Goal: Task Accomplishment & Management: Complete application form

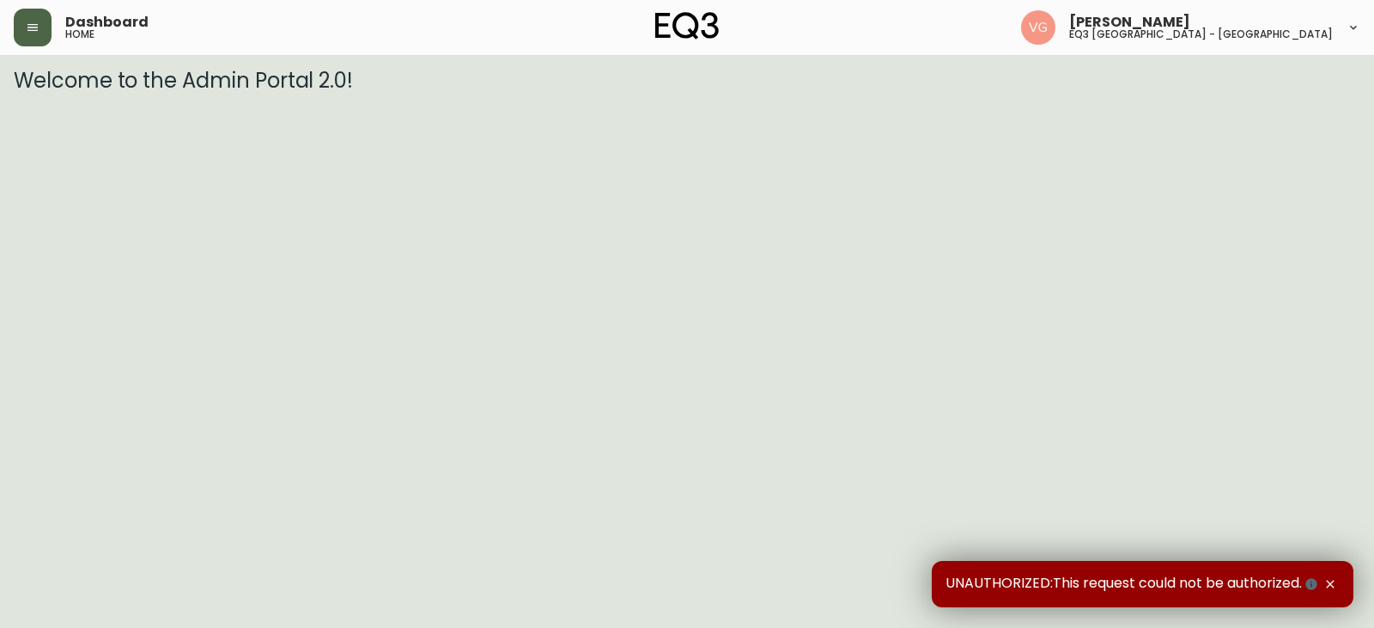
click at [37, 25] on icon "button" at bounding box center [32, 27] width 10 height 7
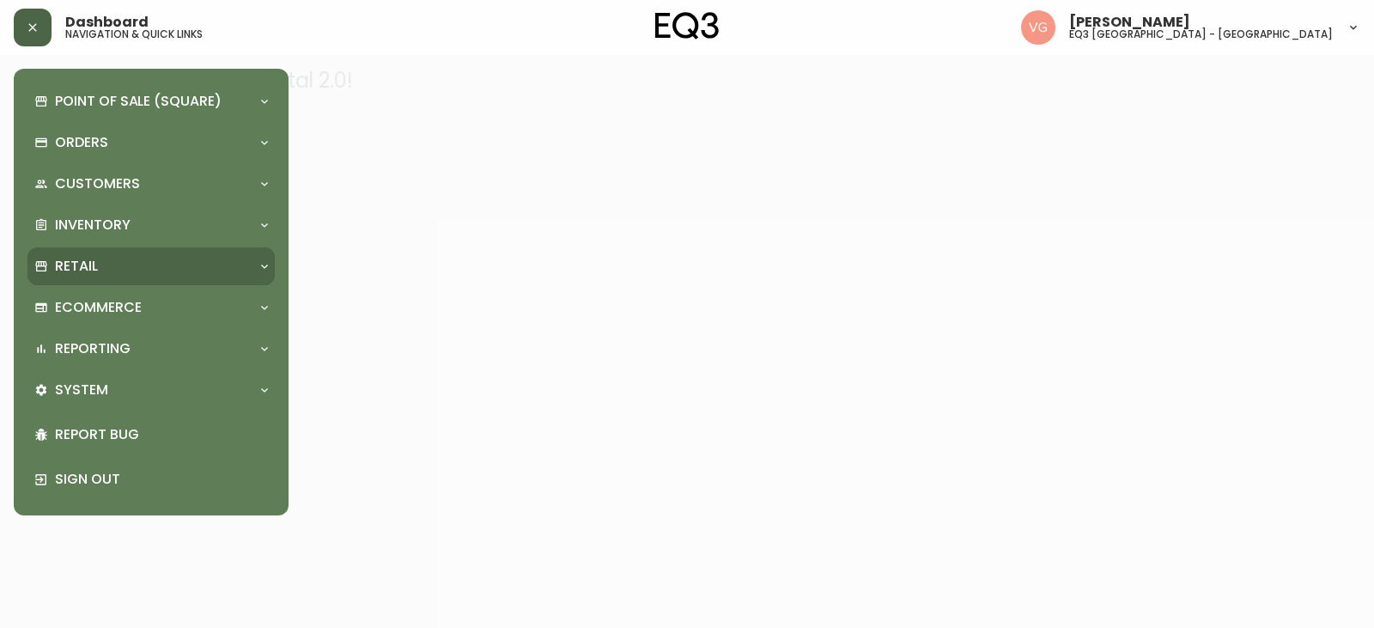
drag, startPoint x: 100, startPoint y: 267, endPoint x: 97, endPoint y: 284, distance: 17.5
click at [100, 267] on div "Retail" at bounding box center [142, 266] width 216 height 19
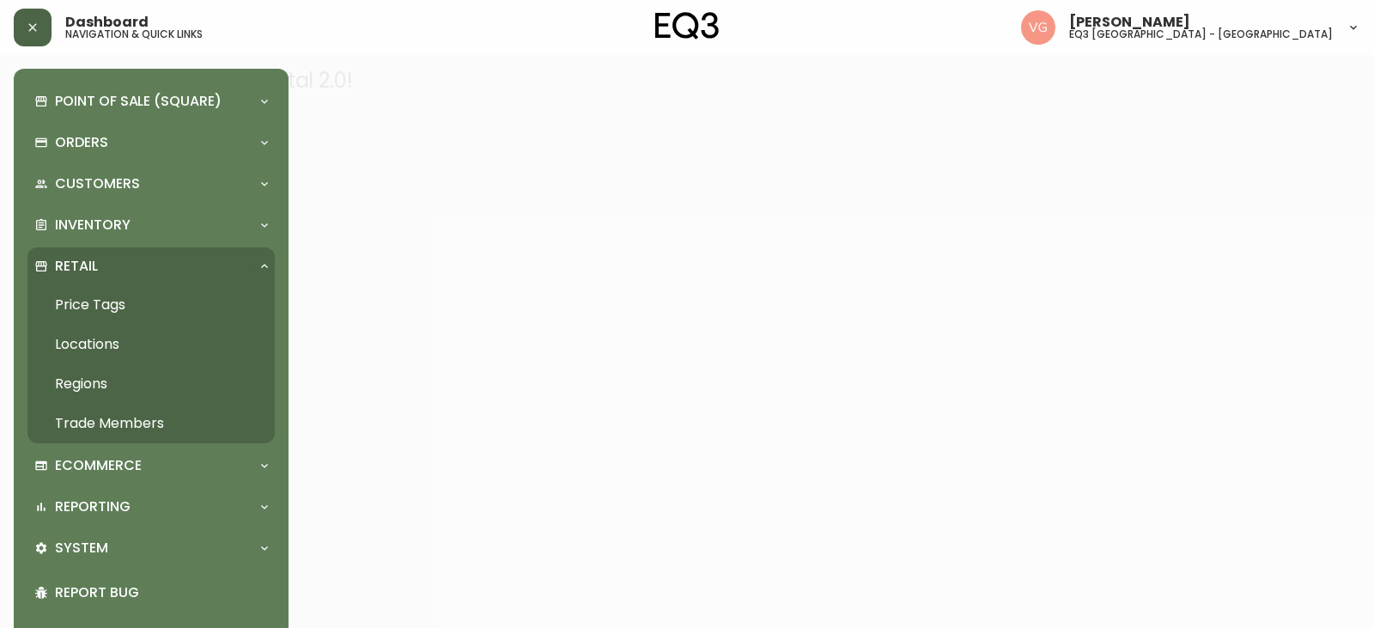
click at [116, 420] on link "Trade Members" at bounding box center [150, 424] width 247 height 40
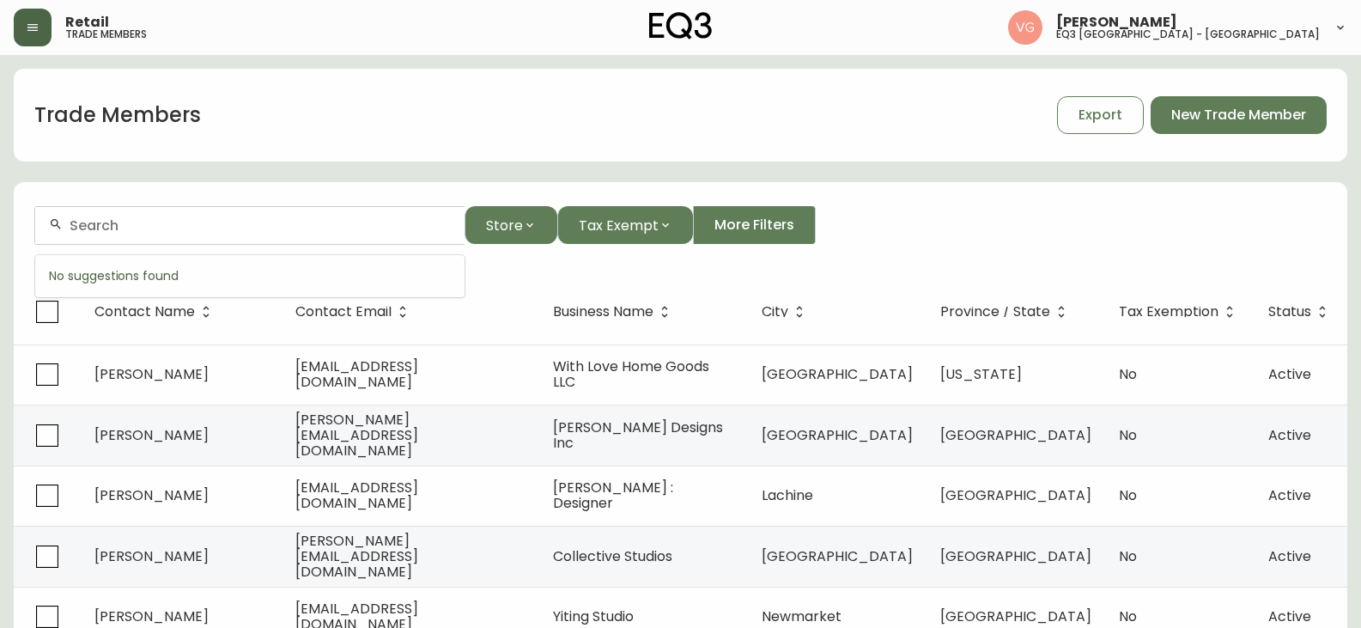
click at [283, 232] on input "text" at bounding box center [260, 225] width 381 height 16
type input "audrey rivet"
click at [1248, 113] on span "New Trade Member" at bounding box center [1239, 115] width 135 height 19
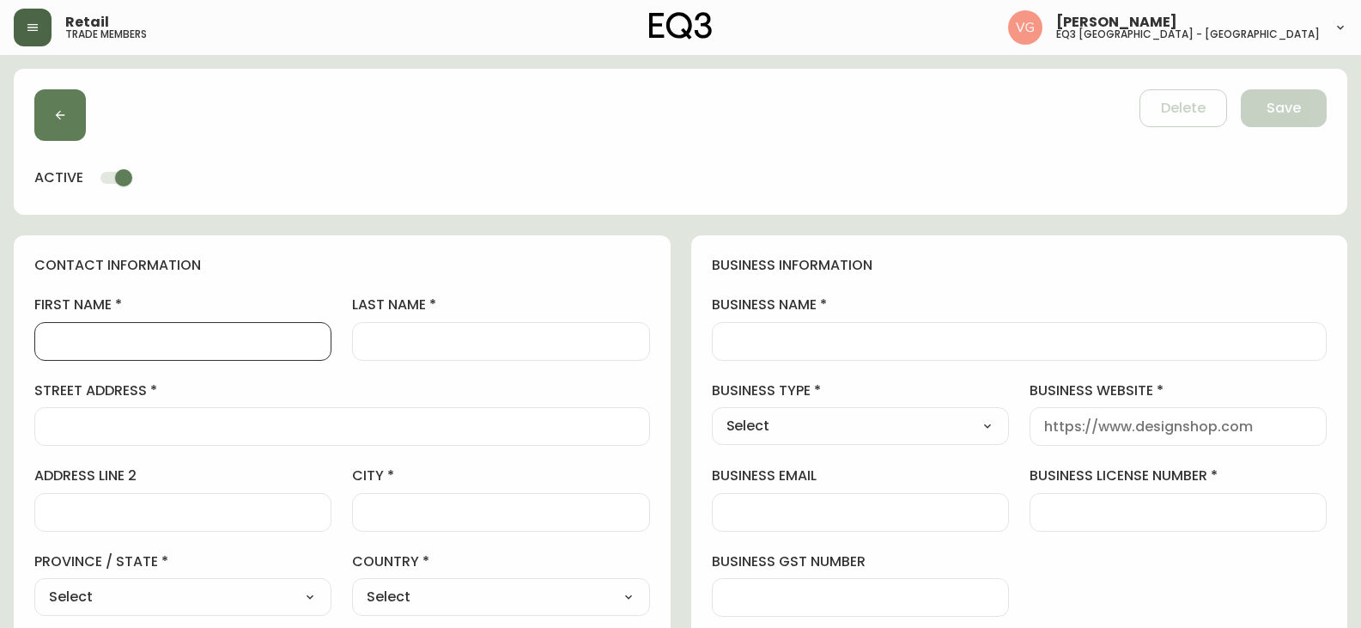
click at [124, 345] on input "first name" at bounding box center [183, 341] width 268 height 16
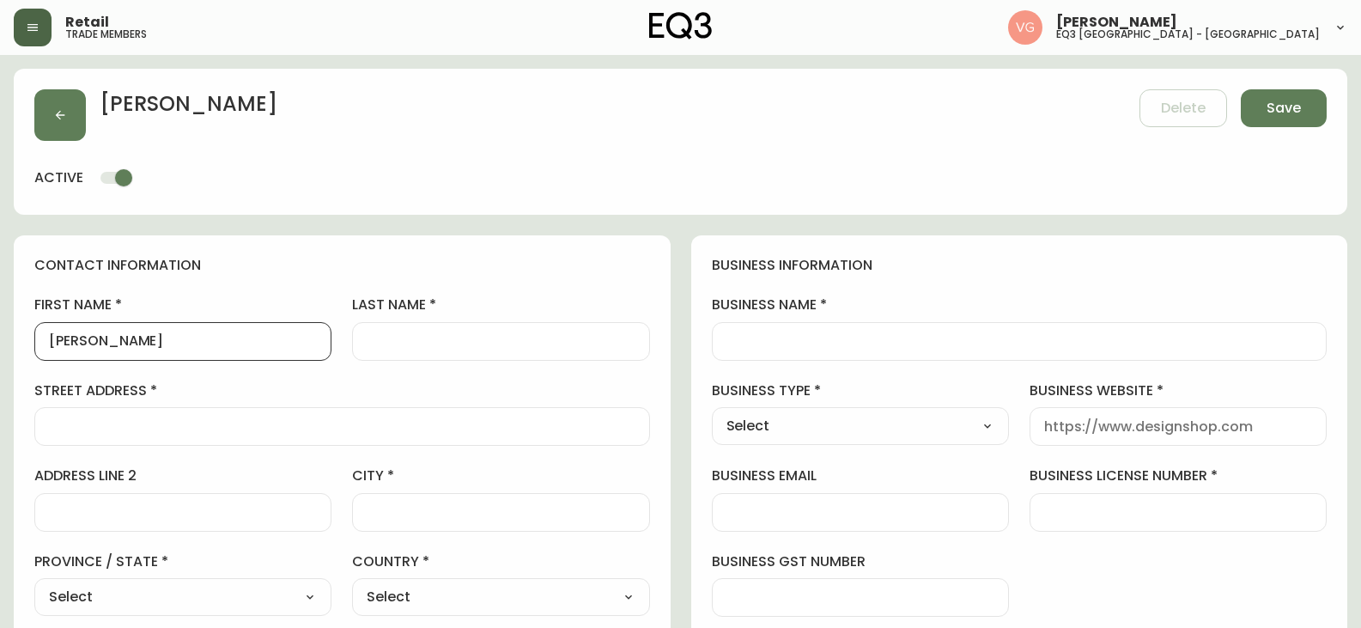
type input "Audrey"
click at [405, 341] on input "last name" at bounding box center [501, 341] width 268 height 16
type input "Rivet"
click at [112, 427] on input "street address" at bounding box center [342, 426] width 587 height 16
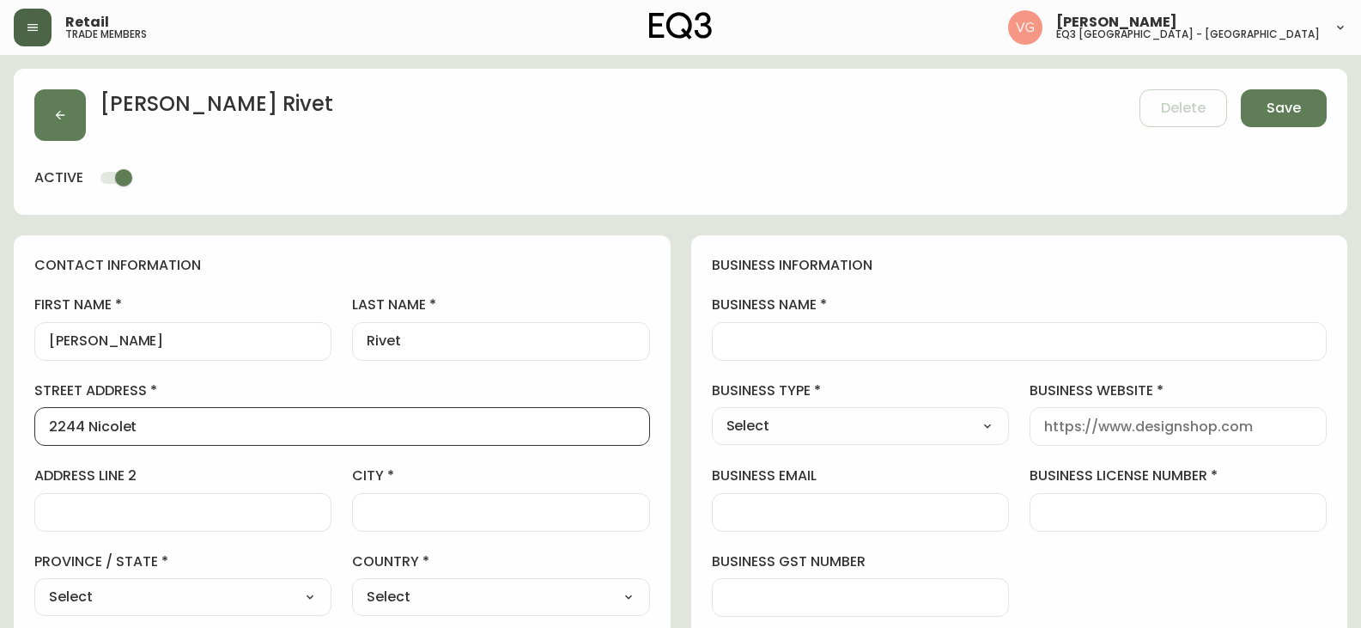
type input "2244 Nicolet"
click at [376, 513] on input "city" at bounding box center [501, 512] width 268 height 16
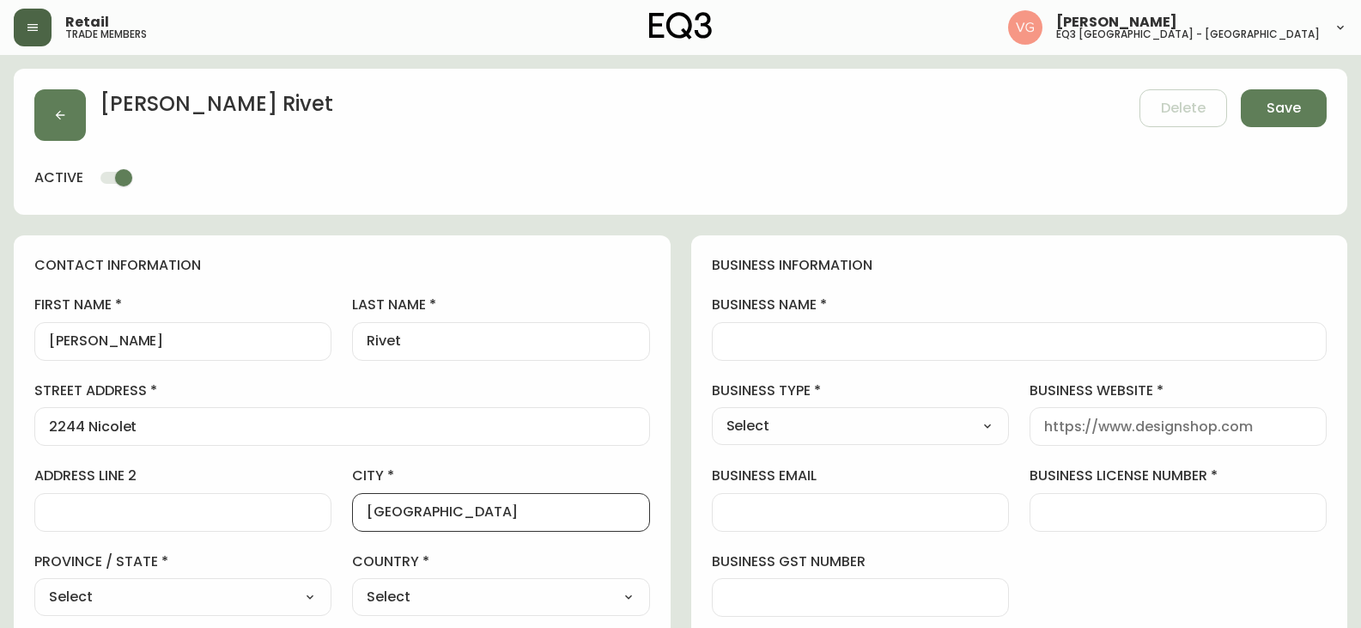
type input "Montreal"
click at [228, 606] on select "Select Alberta British Columbia Manitoba New Brunswick Newfoundland and Labrado…" at bounding box center [182, 597] width 297 height 26
select select "QC"
click at [34, 584] on select "Select Alberta British Columbia Manitoba New Brunswick Newfoundland and Labrado…" at bounding box center [182, 597] width 297 height 26
type input "[GEOGRAPHIC_DATA]"
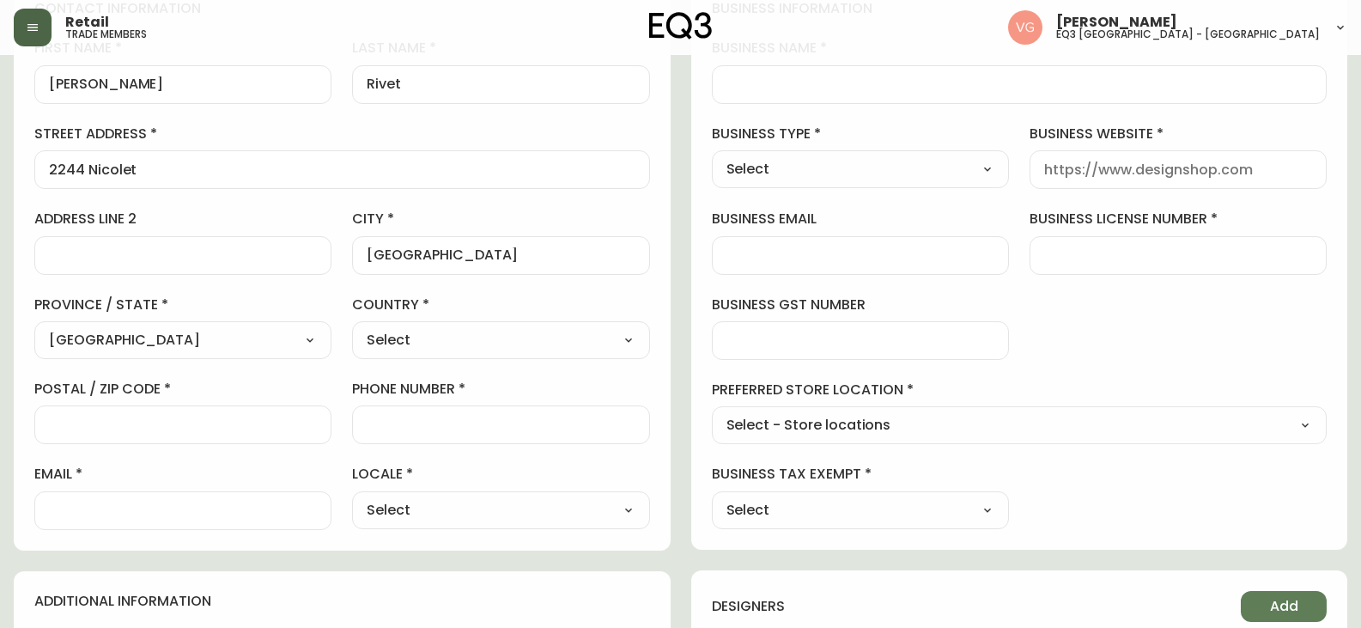
scroll to position [258, 0]
click at [453, 337] on select "Select Canada United States" at bounding box center [500, 339] width 297 height 26
select select "CA"
click at [352, 326] on select "Select Canada United States" at bounding box center [500, 339] width 297 height 26
type input "[GEOGRAPHIC_DATA]"
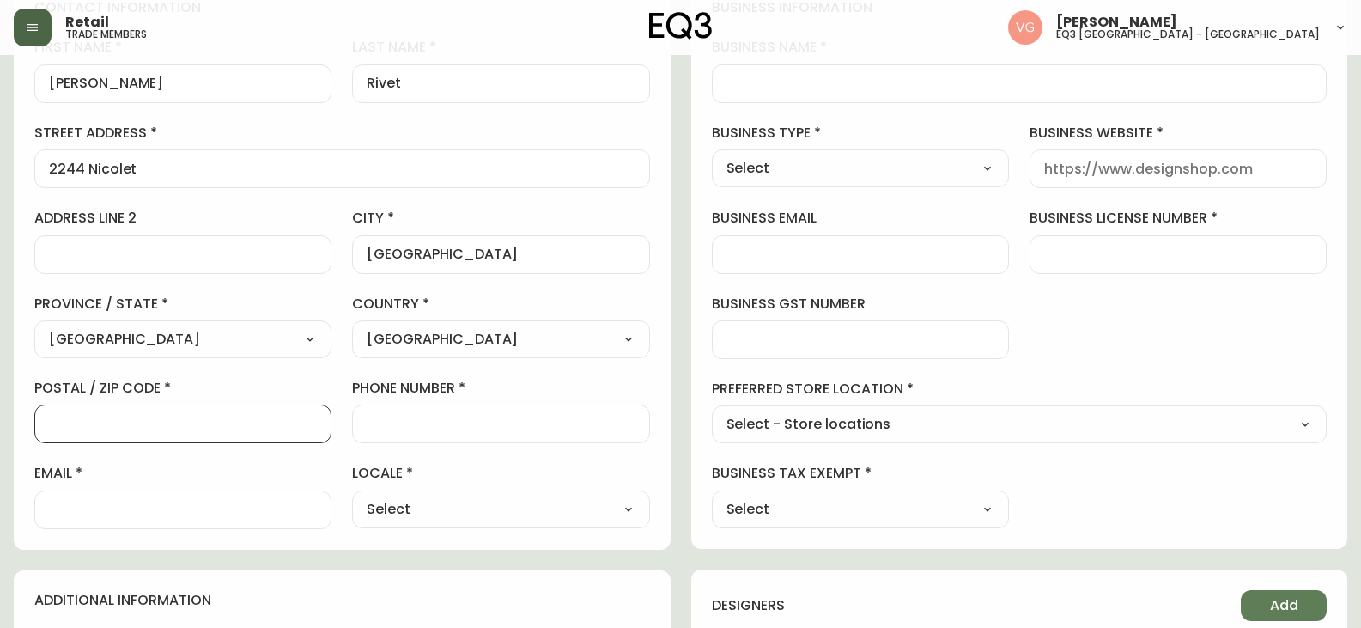
click at [198, 418] on input "postal / zip code" at bounding box center [183, 424] width 268 height 16
type input "H1W 3L2"
click at [399, 424] on input "phone number" at bounding box center [501, 424] width 268 height 16
type input "5"
click at [391, 423] on input "1438823892" at bounding box center [501, 424] width 268 height 16
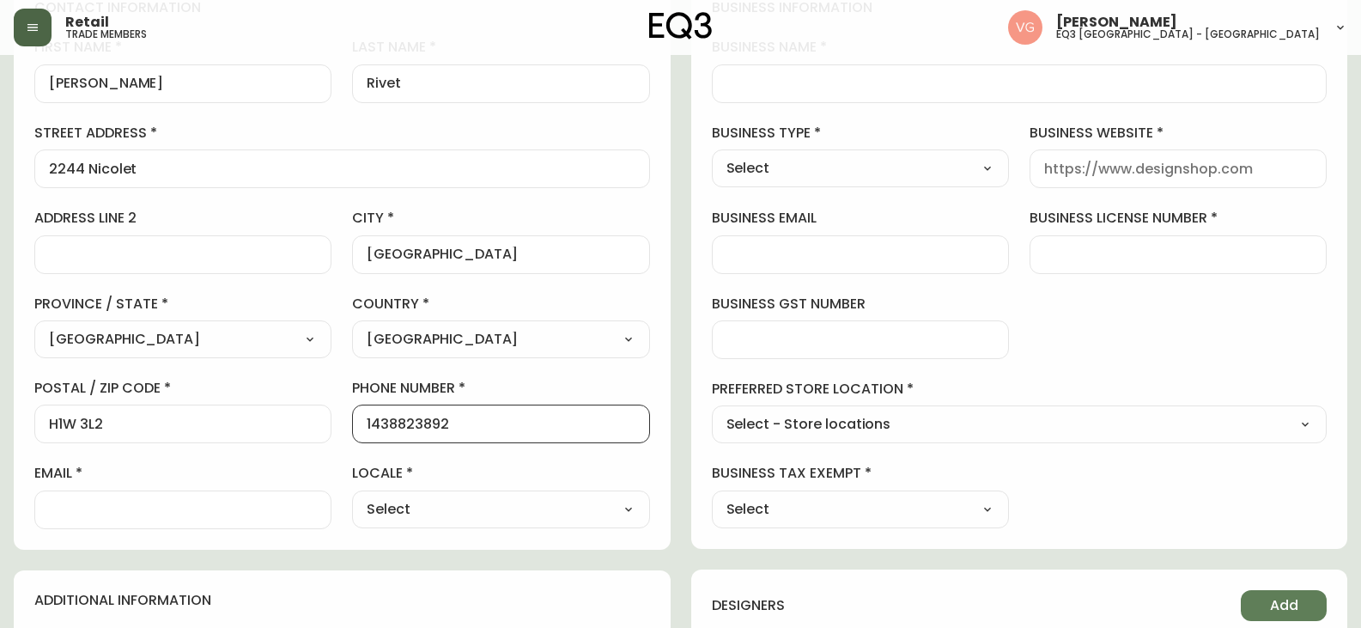
click at [397, 421] on input "1438823892" at bounding box center [501, 424] width 268 height 16
type input "1438823892"
click at [444, 505] on select "Select CA_EN CA_FR US_EN" at bounding box center [500, 509] width 297 height 26
select select "CA_FR"
click at [352, 496] on select "Select CA_EN CA_FR US_EN" at bounding box center [500, 509] width 297 height 26
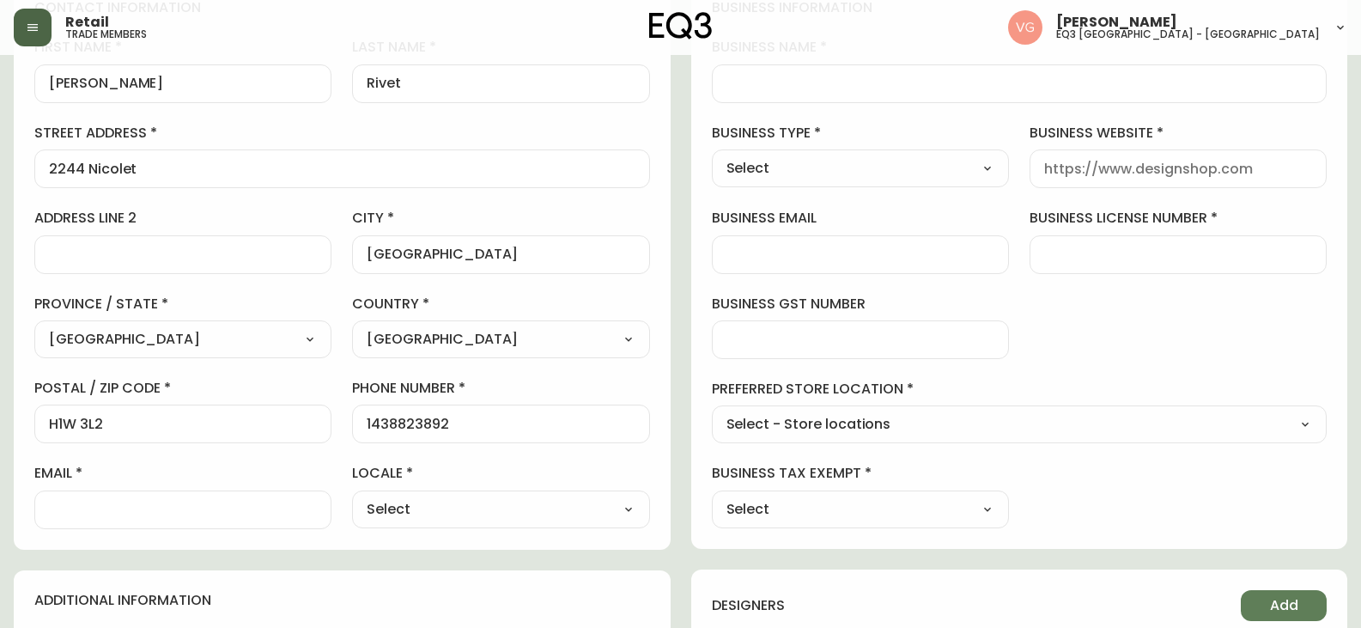
type input "CA_FR"
click at [126, 508] on input "email" at bounding box center [183, 510] width 268 height 16
click at [1280, 346] on div "business information business name business type Select Select Interior Designe…" at bounding box center [1019, 263] width 657 height 571
click at [125, 506] on input "email" at bounding box center [183, 510] width 268 height 16
paste input "audreyrivet.design@gmail.com"
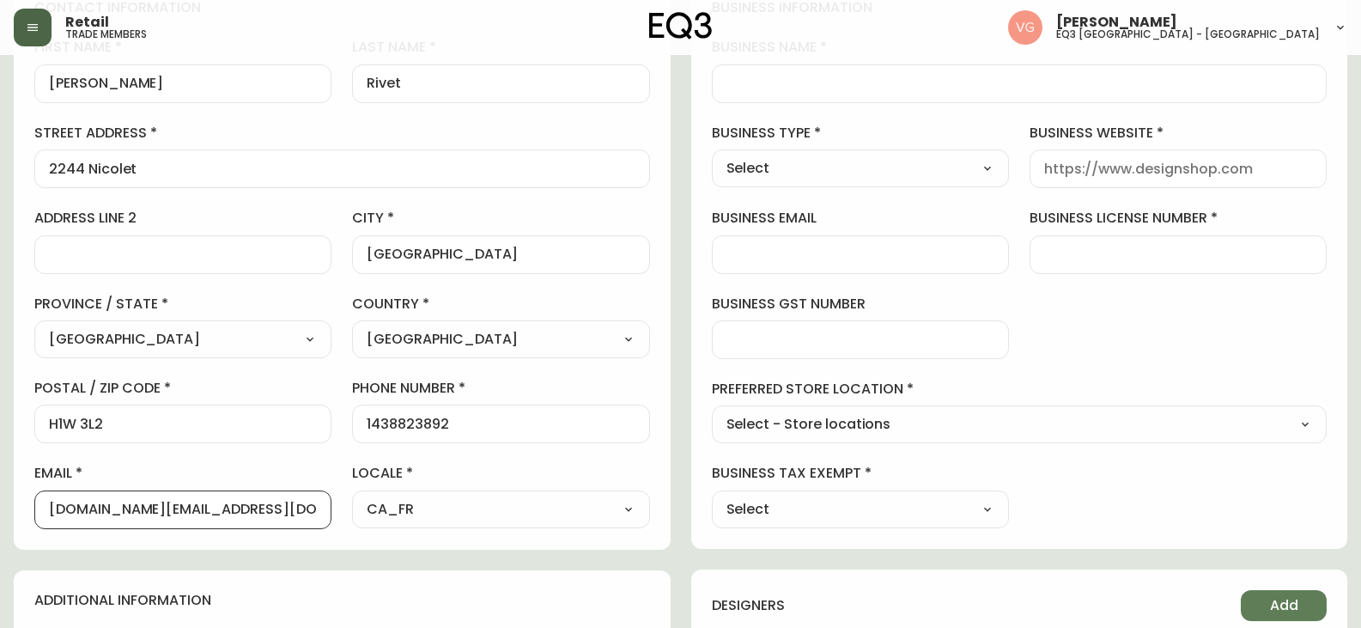
type input "audreyrivet.design@gmail.com"
click at [929, 165] on select "Select Interior Designer Architect Home Builder Contractor Real Estate Agent Ho…" at bounding box center [860, 168] width 297 height 26
select select "Interior Designer"
click at [712, 155] on select "Select Interior Designer Architect Home Builder Contractor Real Estate Agent Ho…" at bounding box center [860, 168] width 297 height 26
type input "Interior Designer"
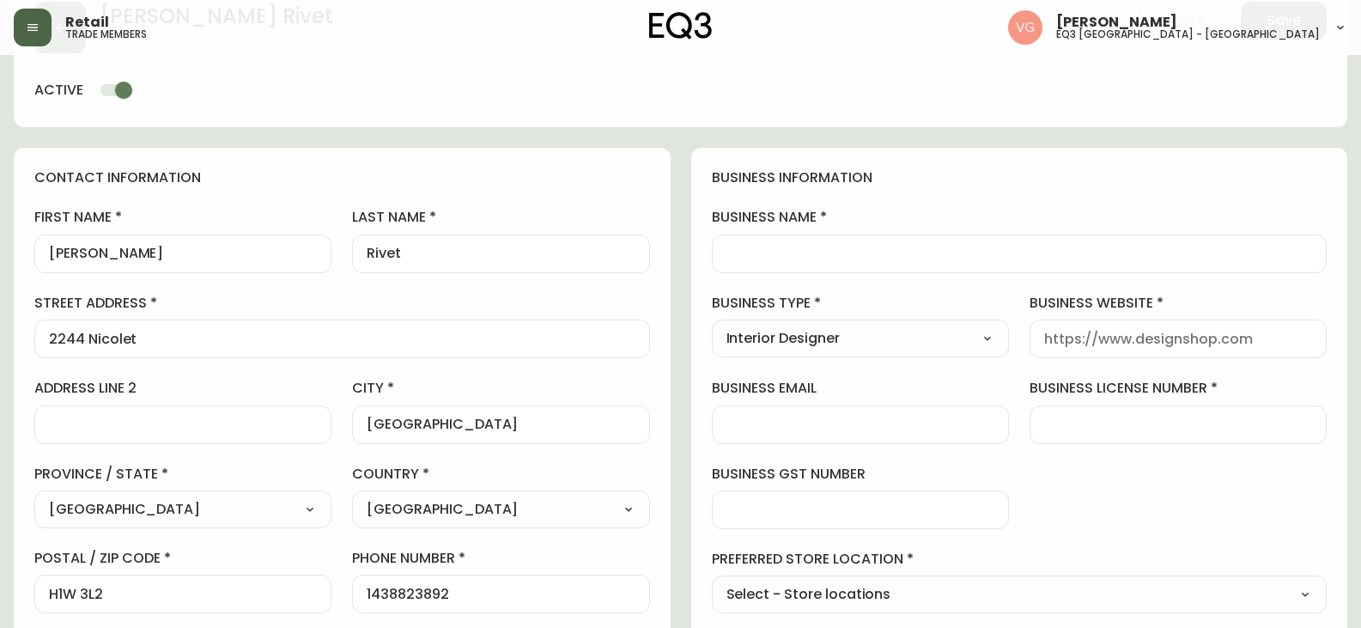
scroll to position [86, 0]
click at [1088, 344] on input "business website" at bounding box center [1178, 340] width 268 height 16
paste input "https://www.instagram.com/audreyrivet/?hl=en"
type input "https://www.instagram.com/audreyrivet/?hl=en"
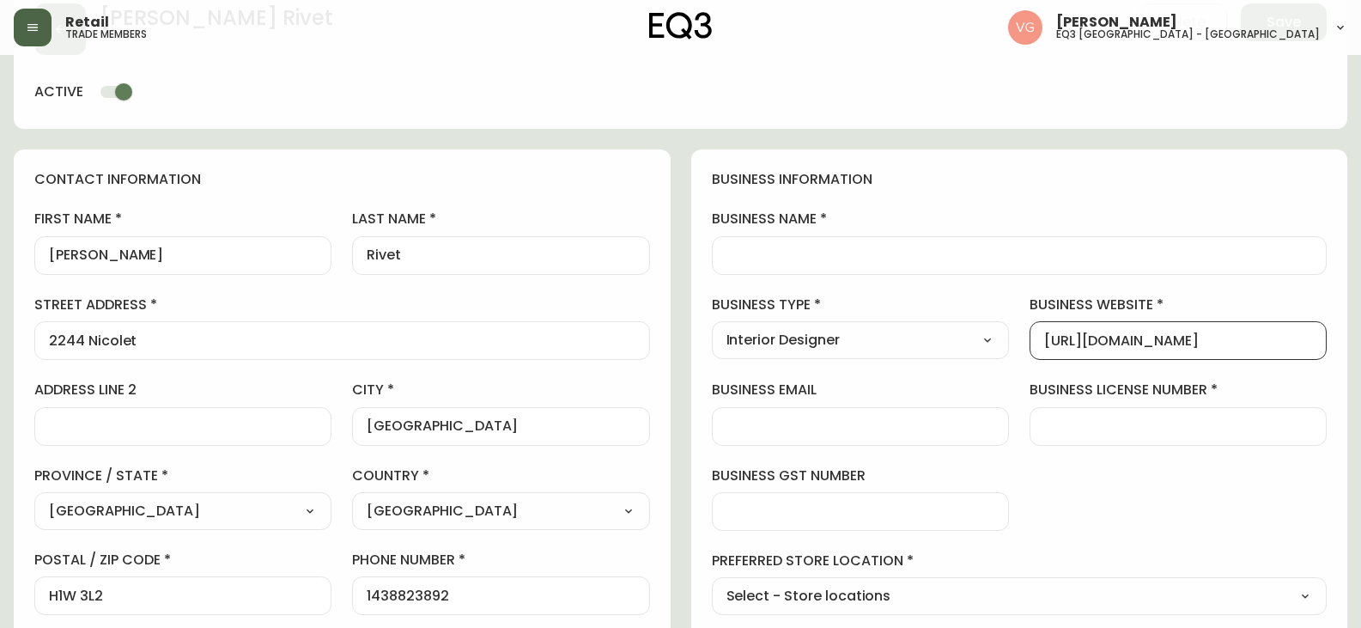
scroll to position [0, 0]
click at [1069, 432] on input "business license number" at bounding box center [1178, 426] width 268 height 16
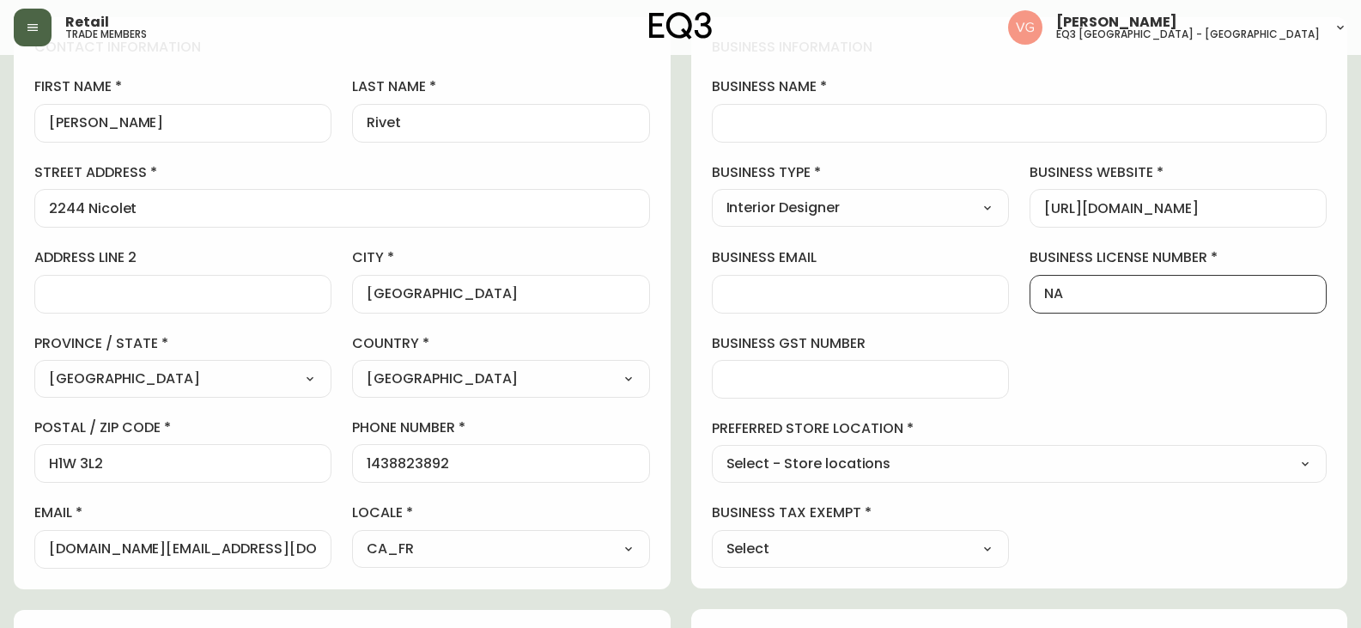
scroll to position [429, 0]
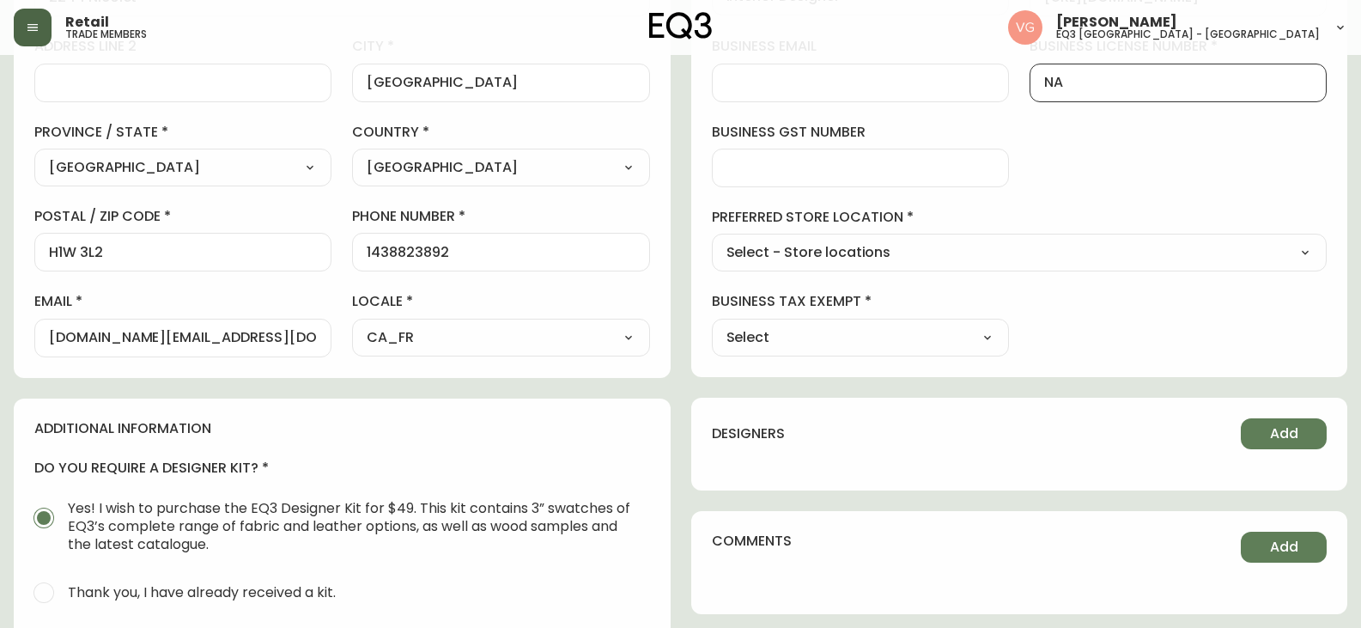
type input "NA"
click at [916, 335] on select "Select Yes No" at bounding box center [860, 338] width 297 height 26
select select "false"
click at [712, 325] on select "Select Yes No" at bounding box center [860, 338] width 297 height 26
type input "No"
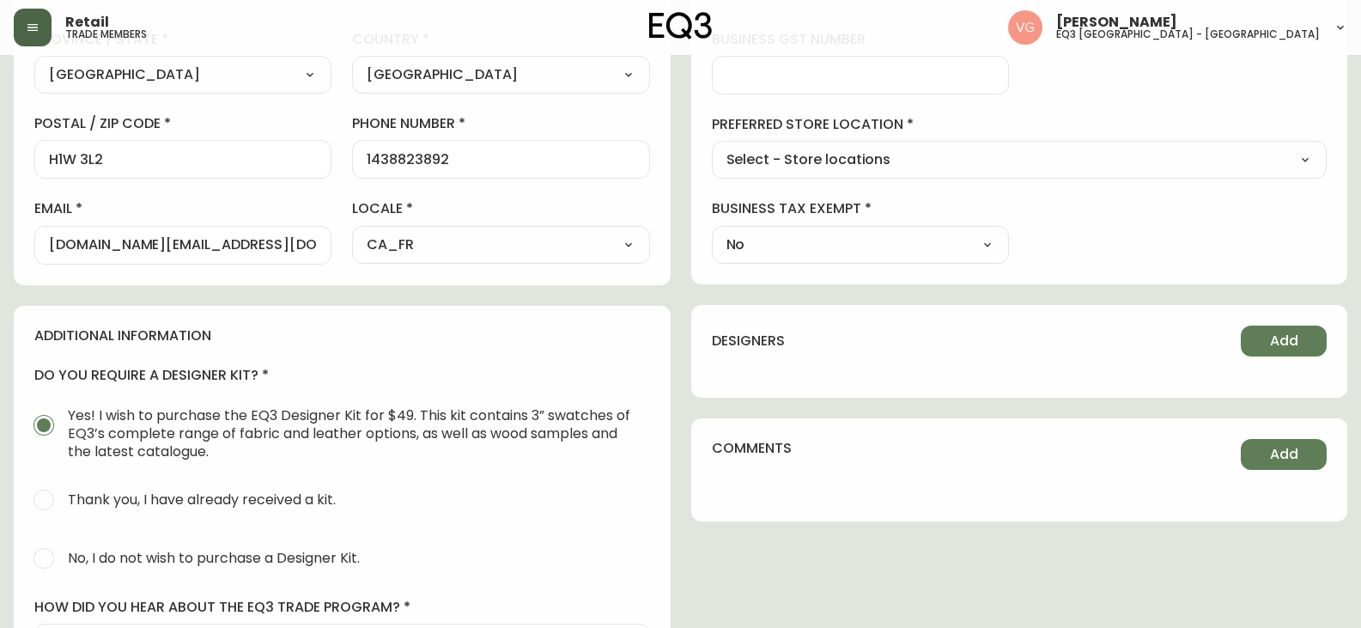
scroll to position [687, 0]
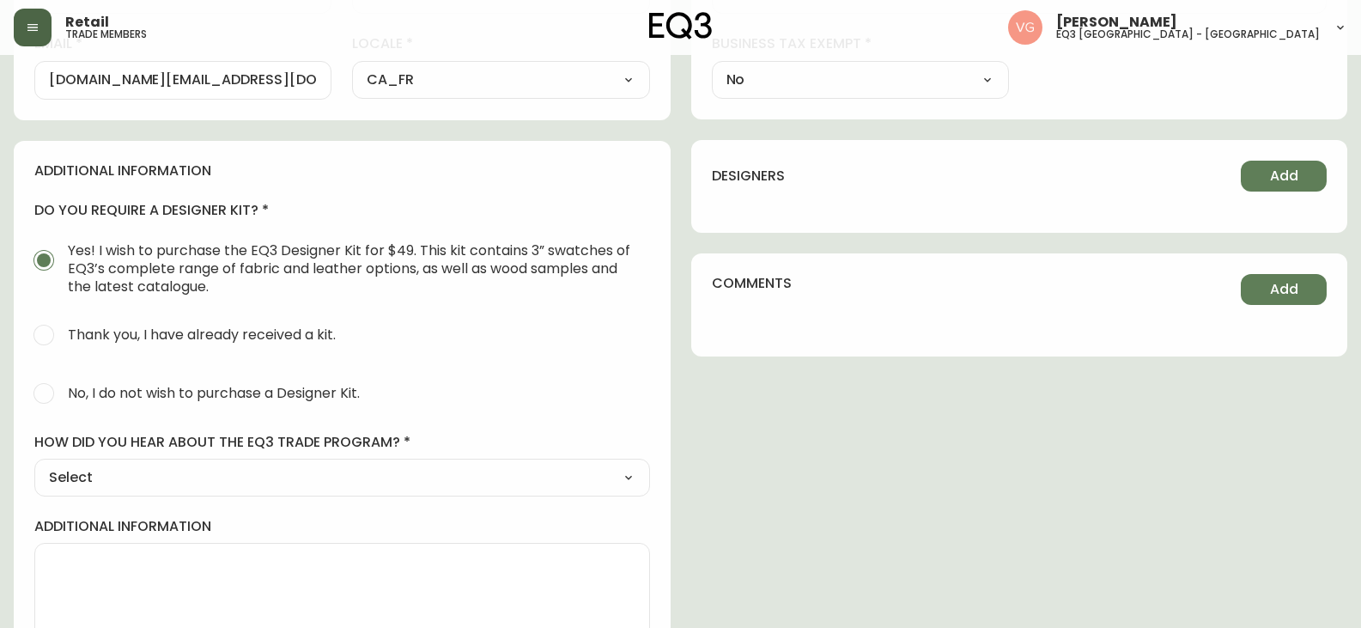
click at [52, 387] on input "No, I do not wish to purchase a Designer Kit." at bounding box center [44, 393] width 38 height 38
radio input "true"
radio input "false"
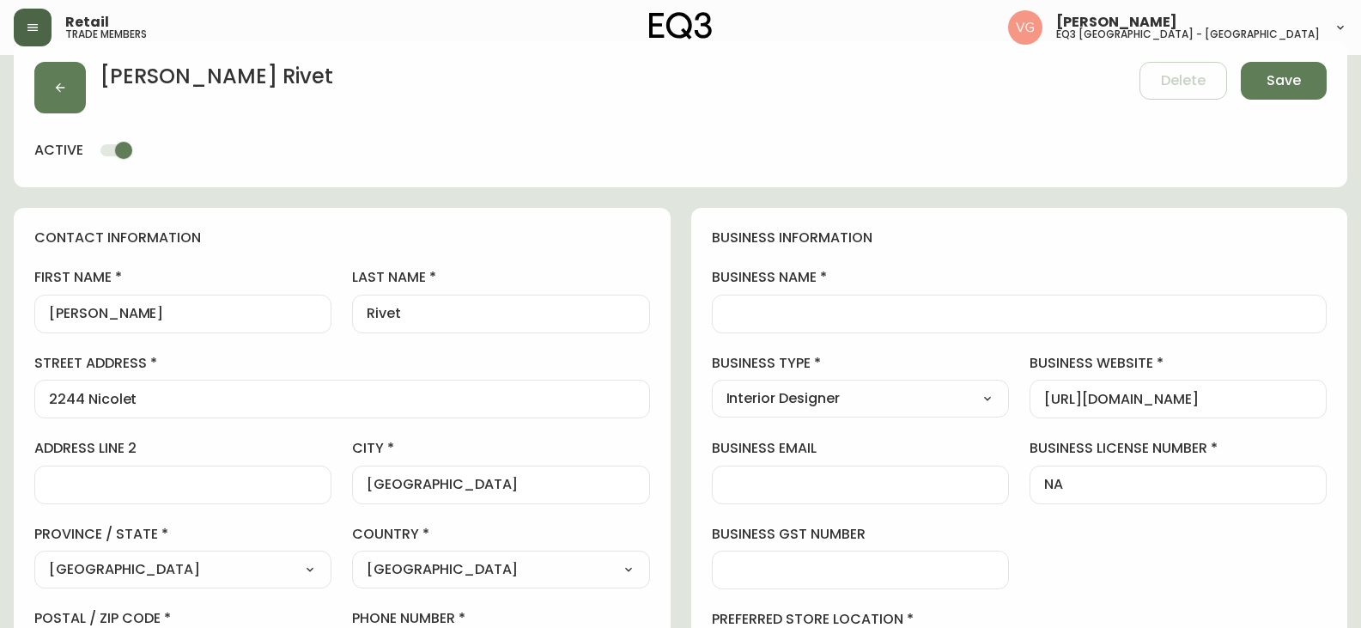
scroll to position [0, 0]
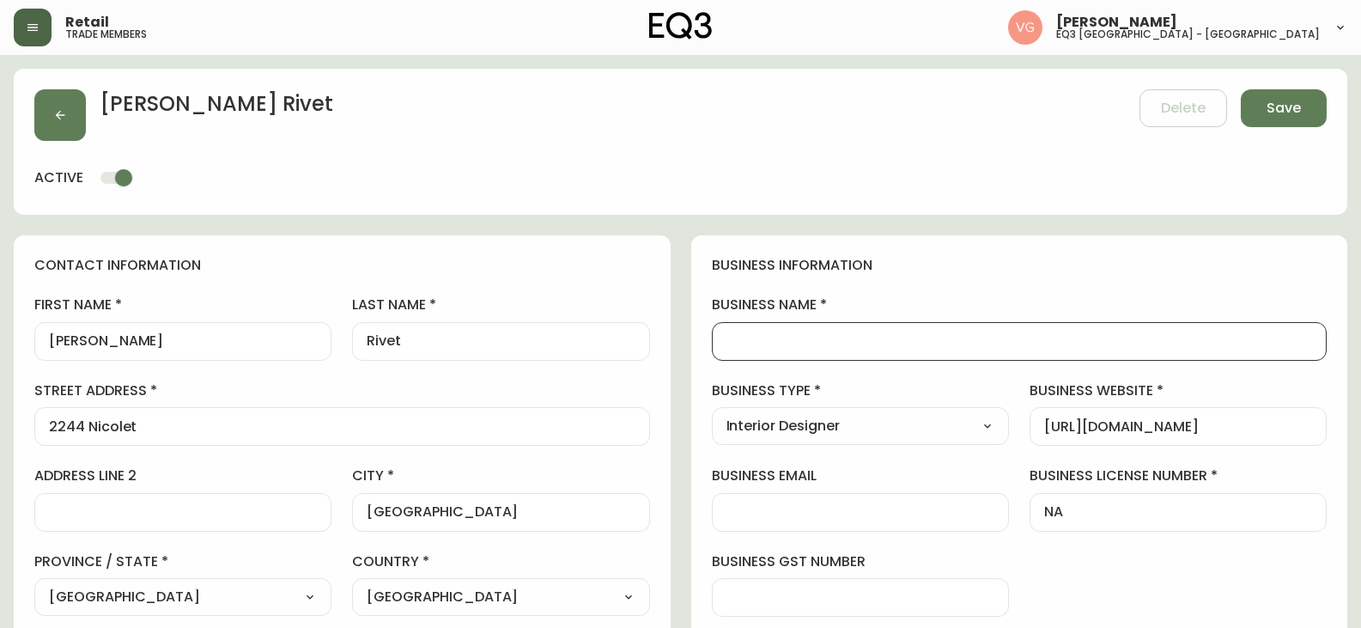
click at [794, 349] on input "business name" at bounding box center [1020, 341] width 587 height 16
type input "a"
type input "AUDREY RIVET DESIGN"
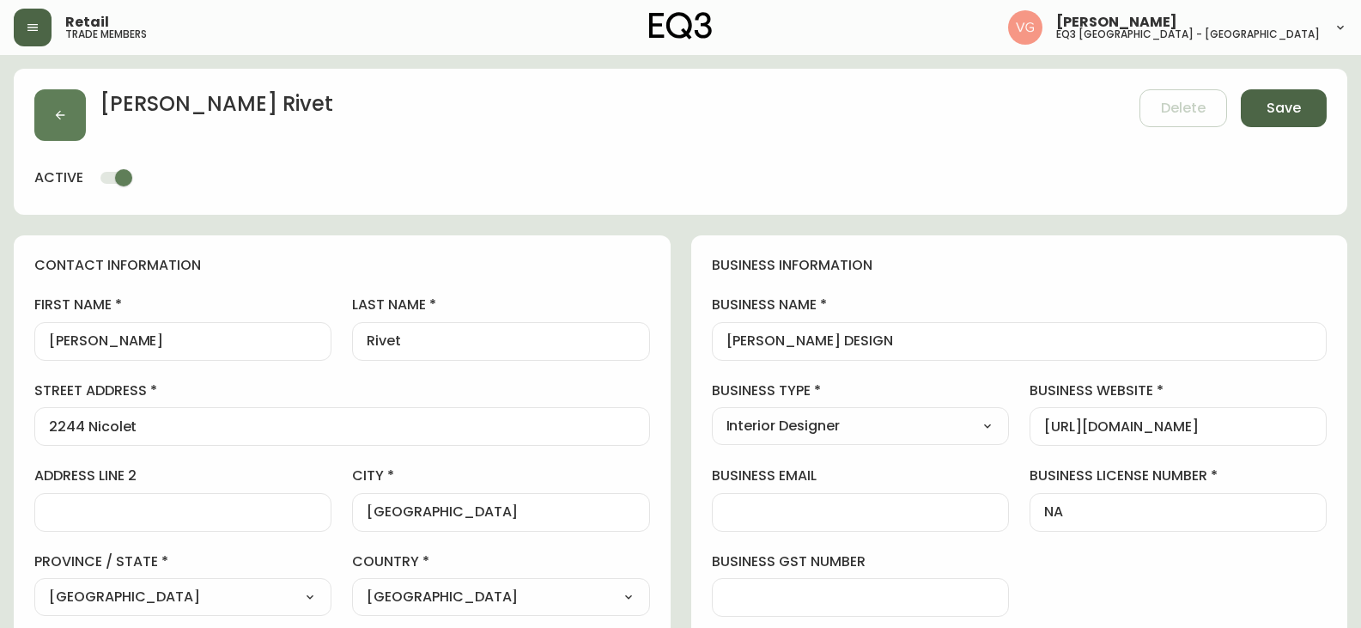
click at [1279, 104] on span "Save" at bounding box center [1284, 108] width 34 height 19
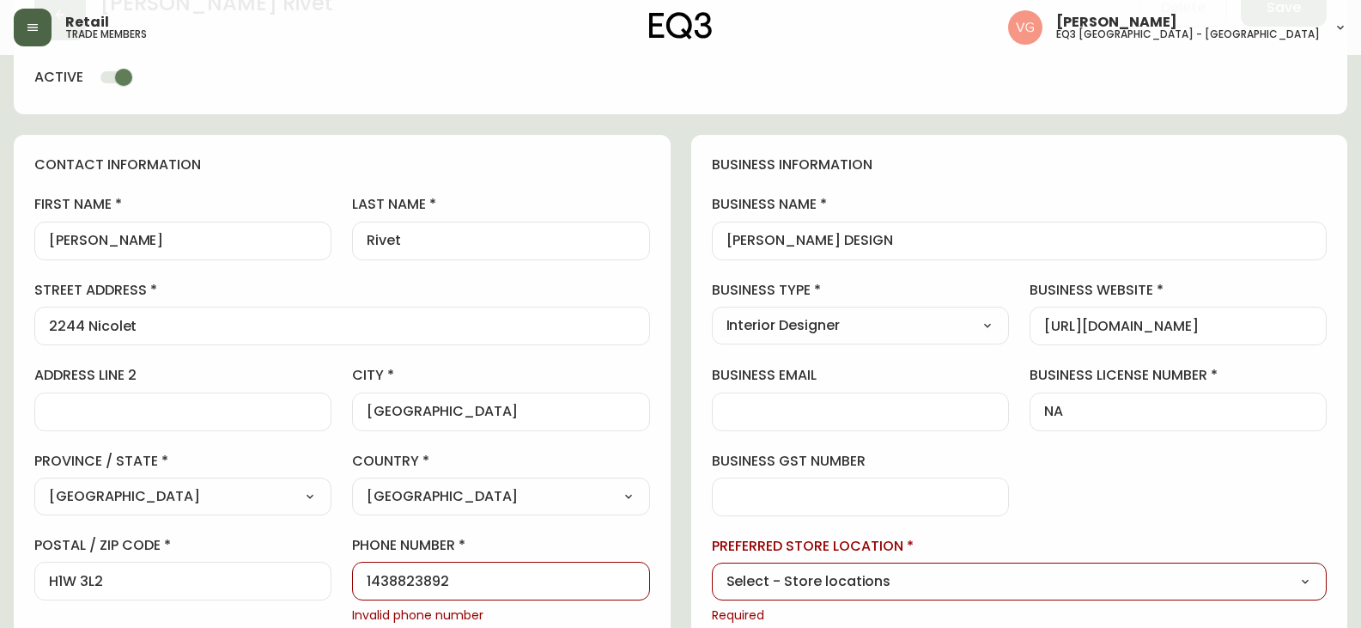
scroll to position [258, 0]
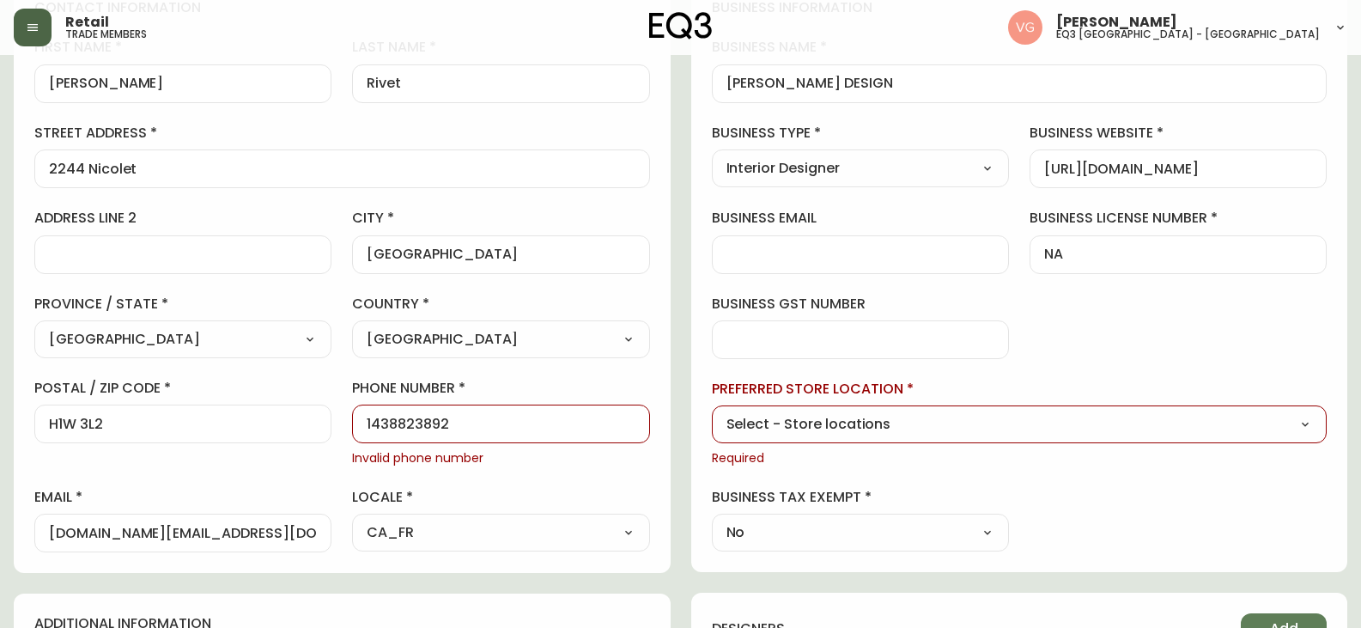
click at [480, 417] on input "1438823892" at bounding box center [501, 424] width 268 height 16
click at [898, 420] on select "Select - Store locations EQ3 Brossard EQ3 Burlington EQ3 Calgary EQ3 Laval - Le…" at bounding box center [1020, 425] width 616 height 26
select select "cjw10z96t00cw6gs04aeyfqxf"
click at [712, 412] on select "Select - Store locations EQ3 Brossard EQ3 Burlington EQ3 Calgary EQ3 Laval - Le…" at bounding box center [1020, 425] width 616 height 26
type input "EQ3 [GEOGRAPHIC_DATA] - [GEOGRAPHIC_DATA]"
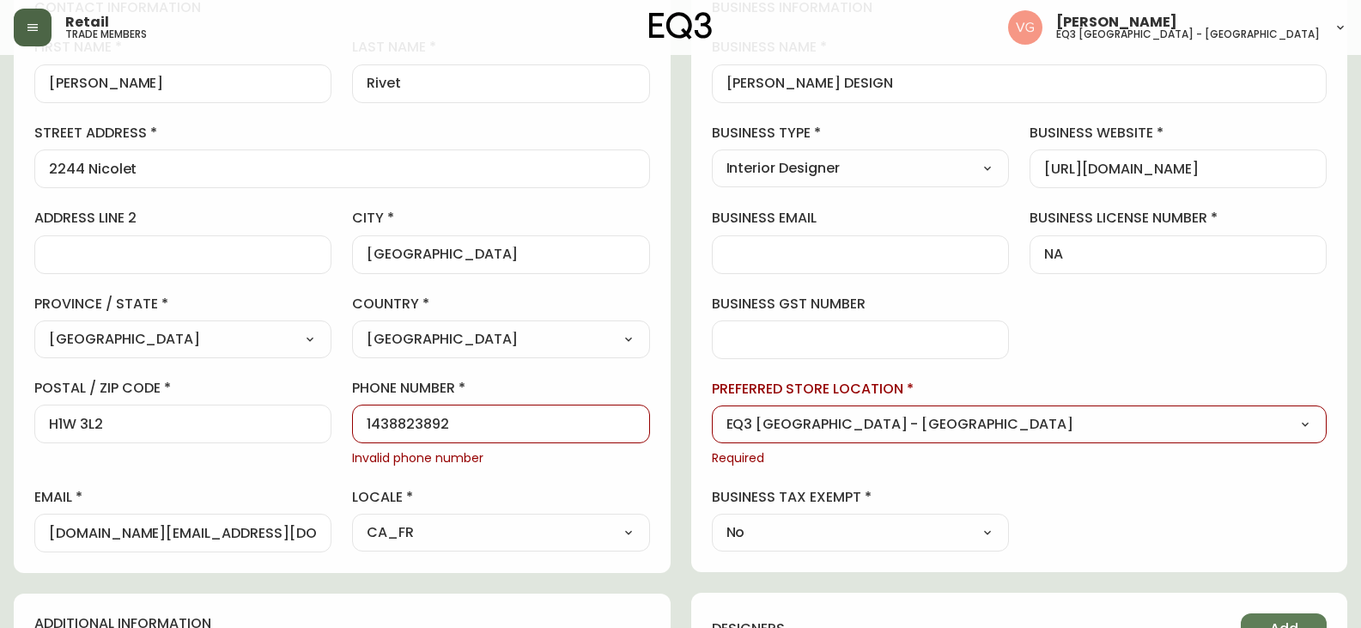
click at [374, 421] on input "1438823892" at bounding box center [501, 424] width 268 height 16
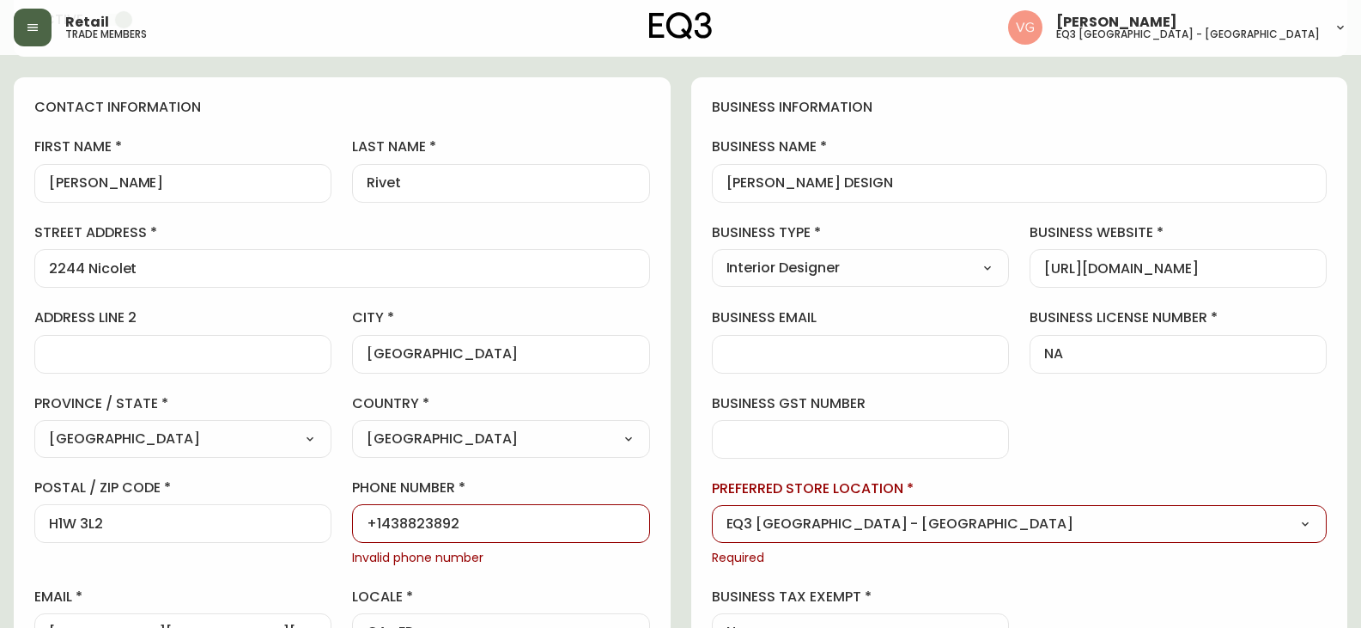
scroll to position [0, 0]
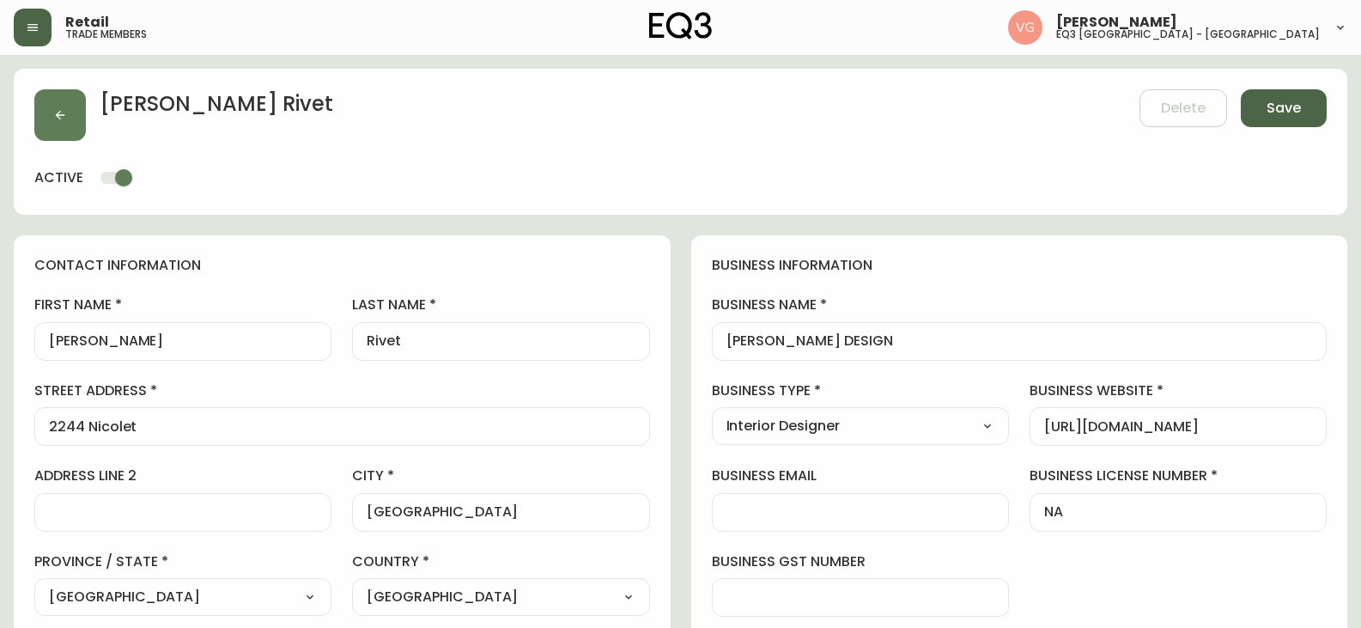
click at [1282, 111] on span "Save" at bounding box center [1284, 108] width 34 height 19
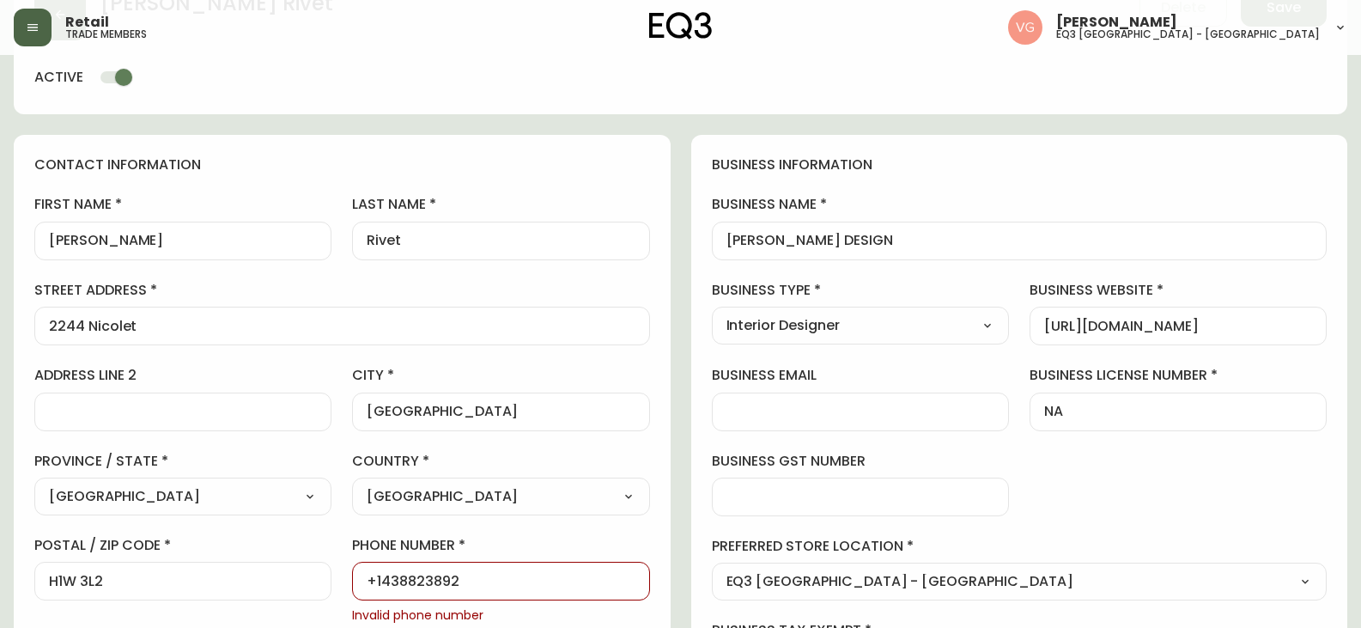
scroll to position [258, 0]
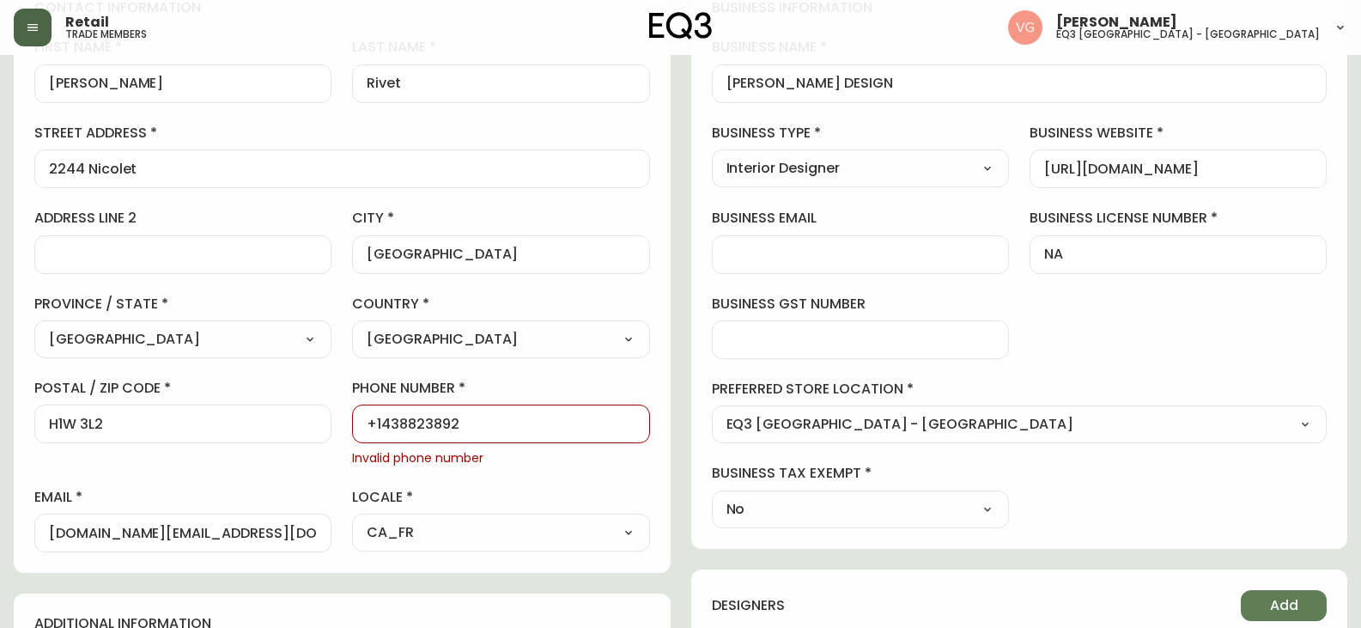
click at [381, 420] on input "+1438823892" at bounding box center [501, 424] width 268 height 16
click at [503, 417] on input "+1438823892" at bounding box center [501, 424] width 268 height 16
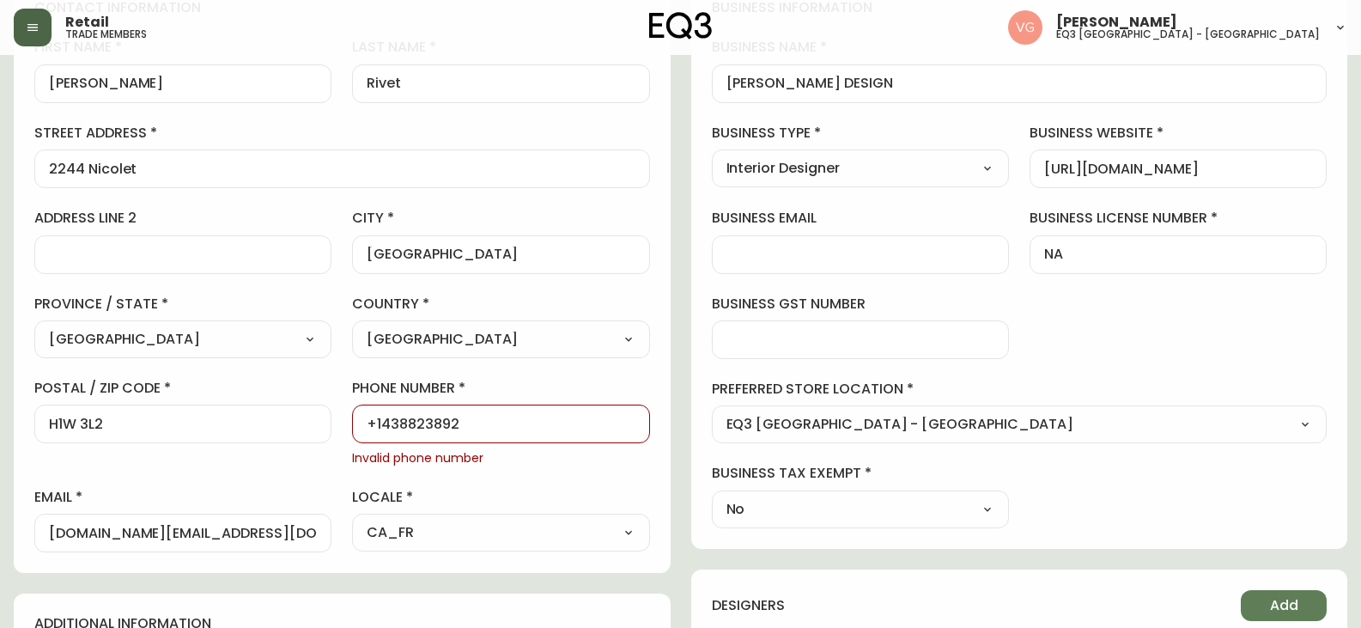
click at [405, 423] on input "+1438823892" at bounding box center [501, 424] width 268 height 16
click at [433, 424] on input "+1438823892" at bounding box center [501, 424] width 268 height 16
click at [440, 417] on input "+1438823892" at bounding box center [501, 424] width 268 height 16
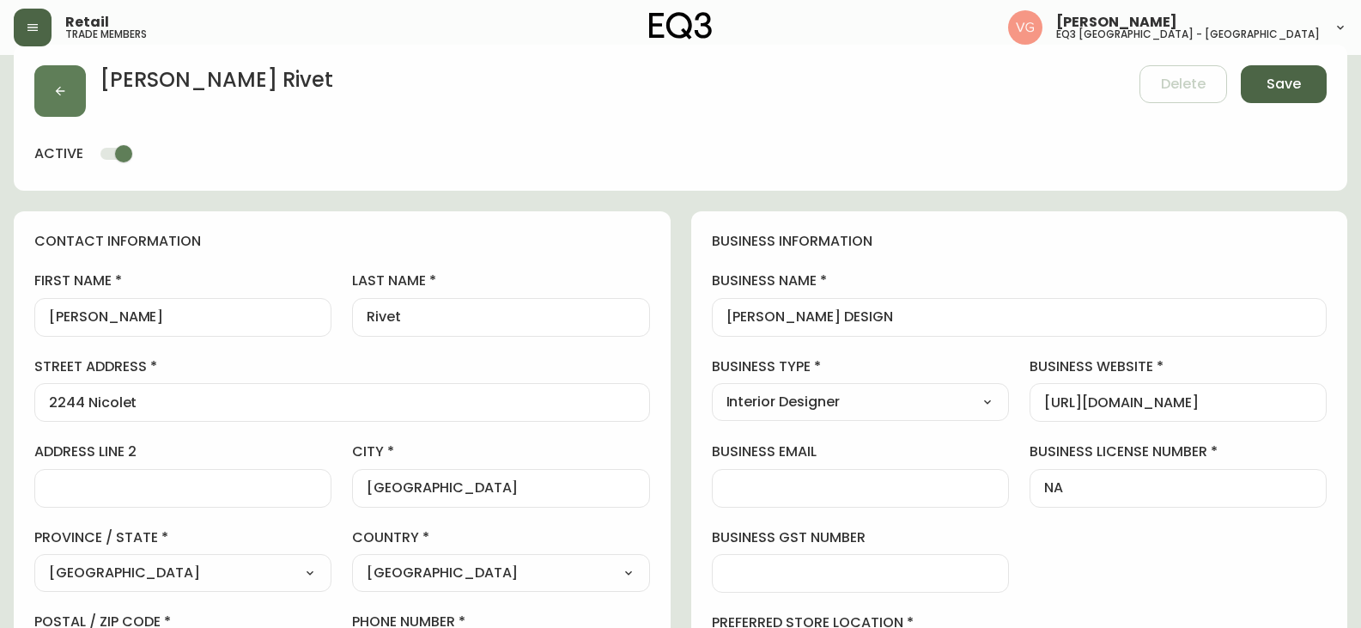
scroll to position [0, 0]
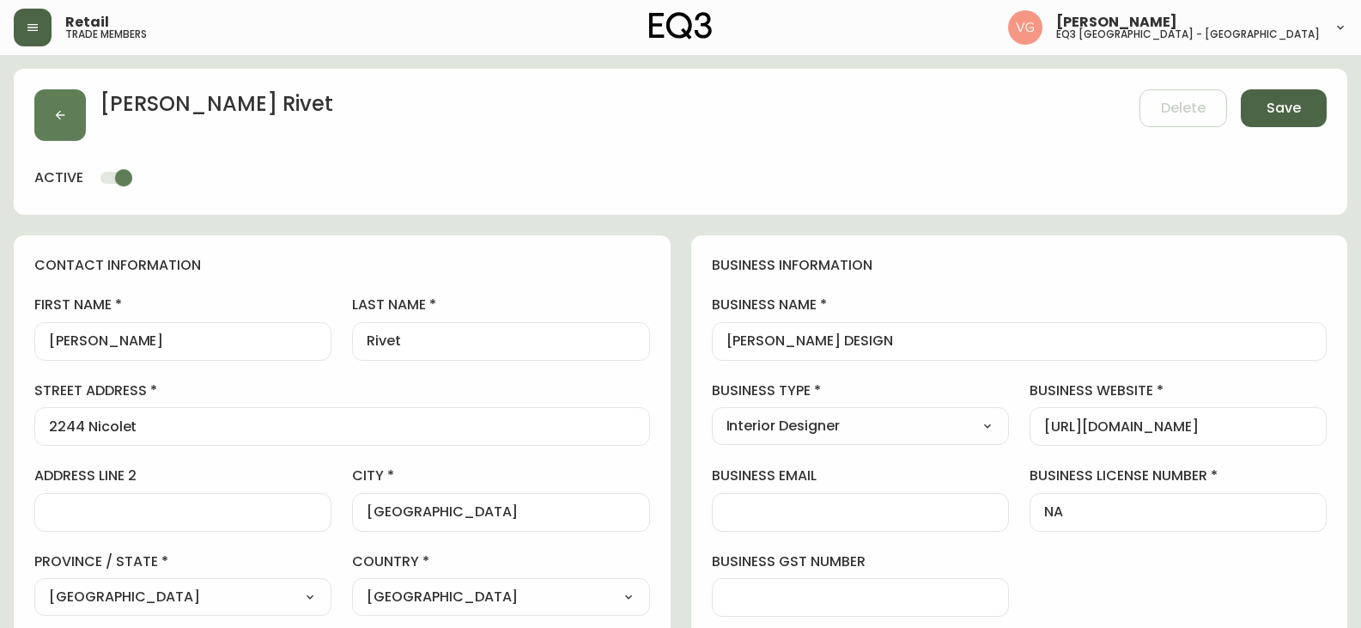
type input "+14388238492"
click at [1273, 99] on button "Save" at bounding box center [1284, 108] width 86 height 38
click at [1283, 113] on span "Save" at bounding box center [1284, 108] width 34 height 19
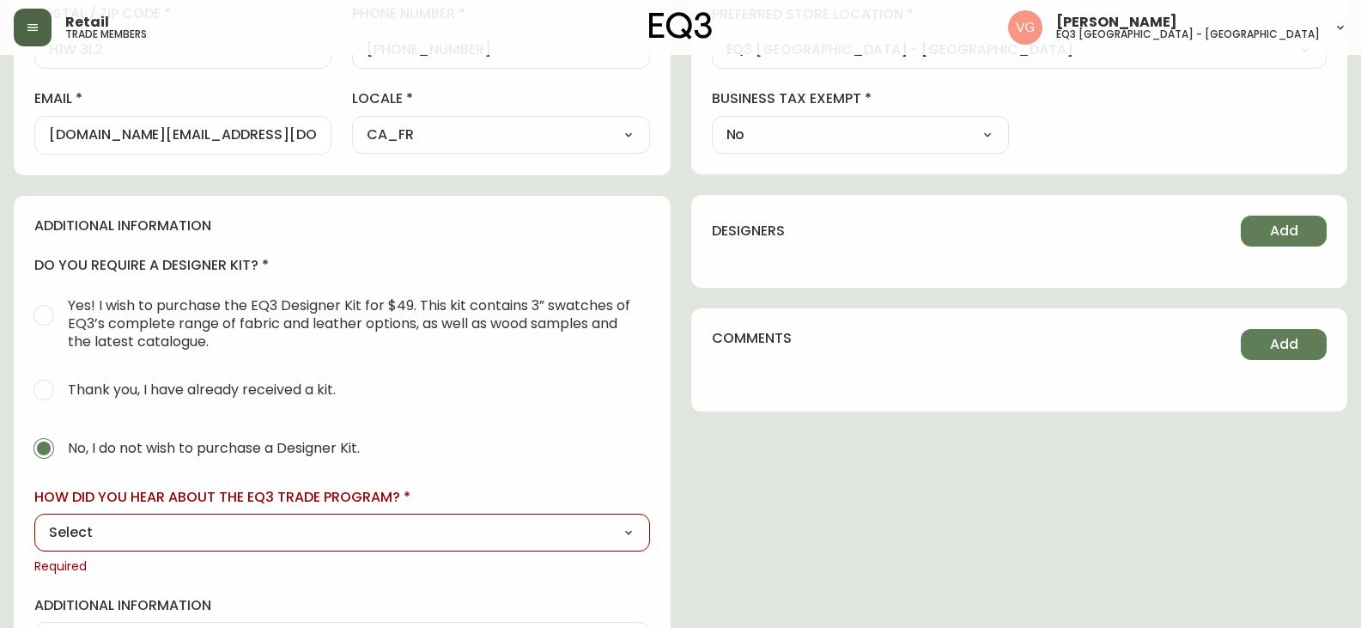
scroll to position [755, 0]
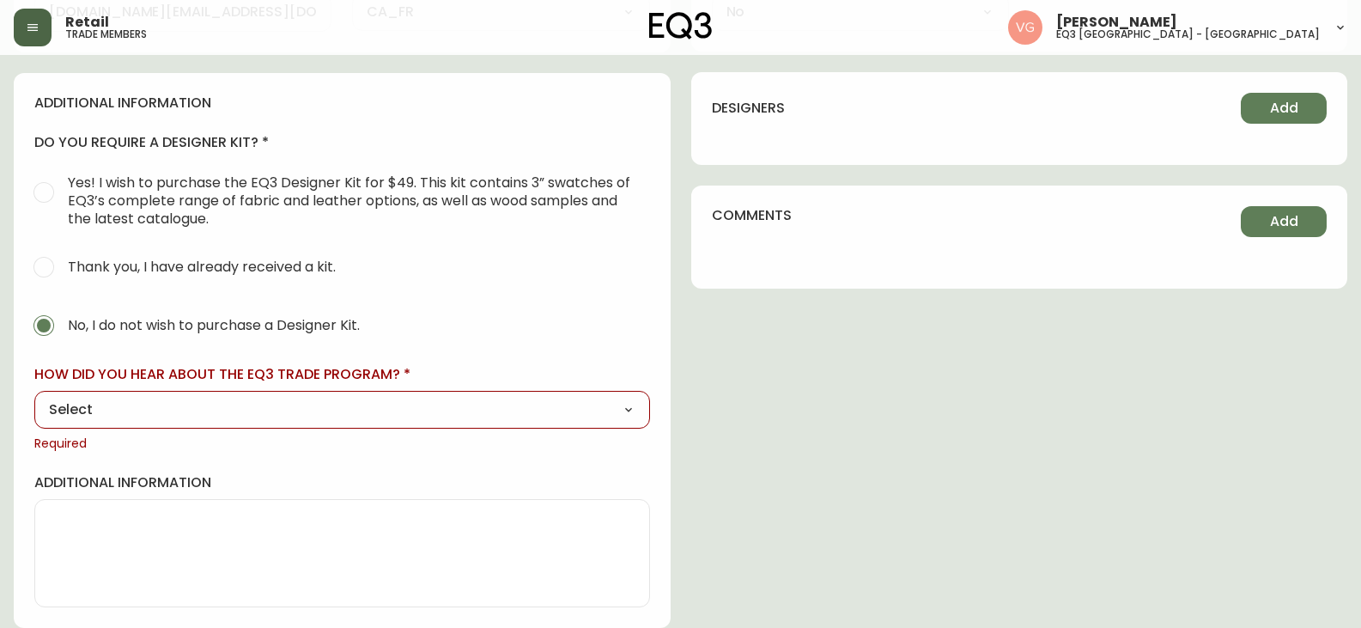
click at [478, 400] on select "Select Social Media Advertisement Trade Show Outreach from a Trade Rep Other" at bounding box center [342, 410] width 616 height 26
select select "Social Media"
click at [34, 397] on select "Select Social Media Advertisement Trade Show Outreach from a Trade Rep Other" at bounding box center [342, 410] width 616 height 26
type input "Social Media"
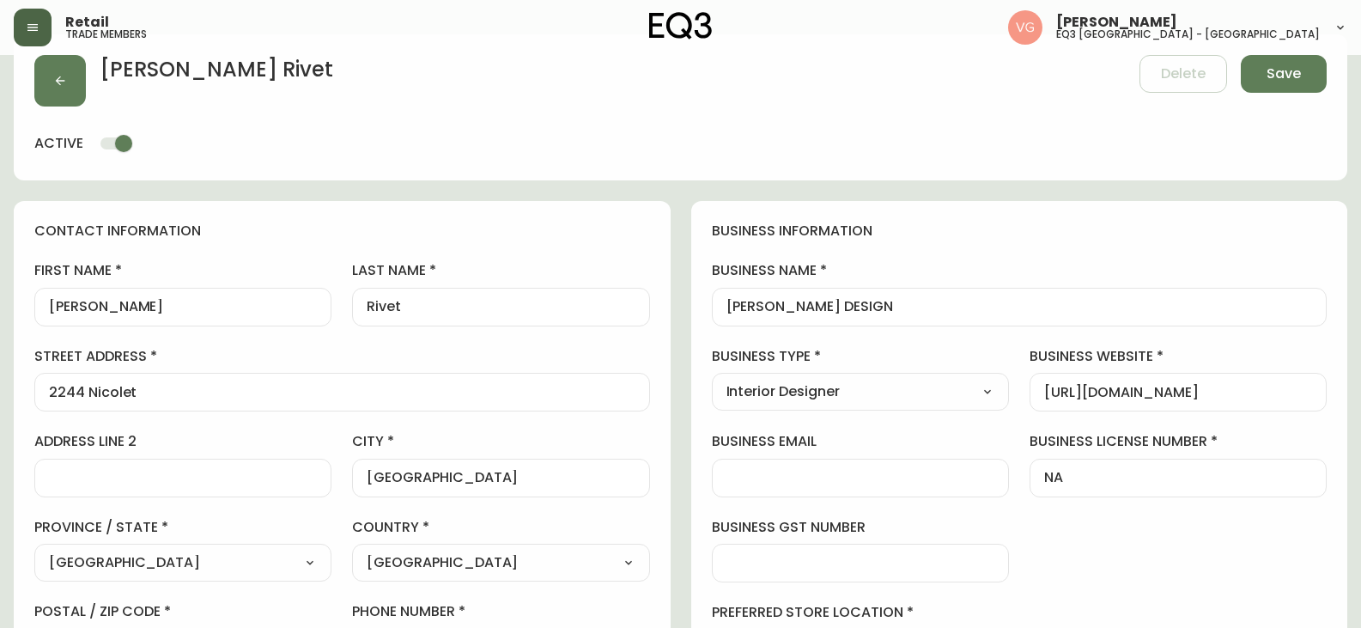
scroll to position [0, 0]
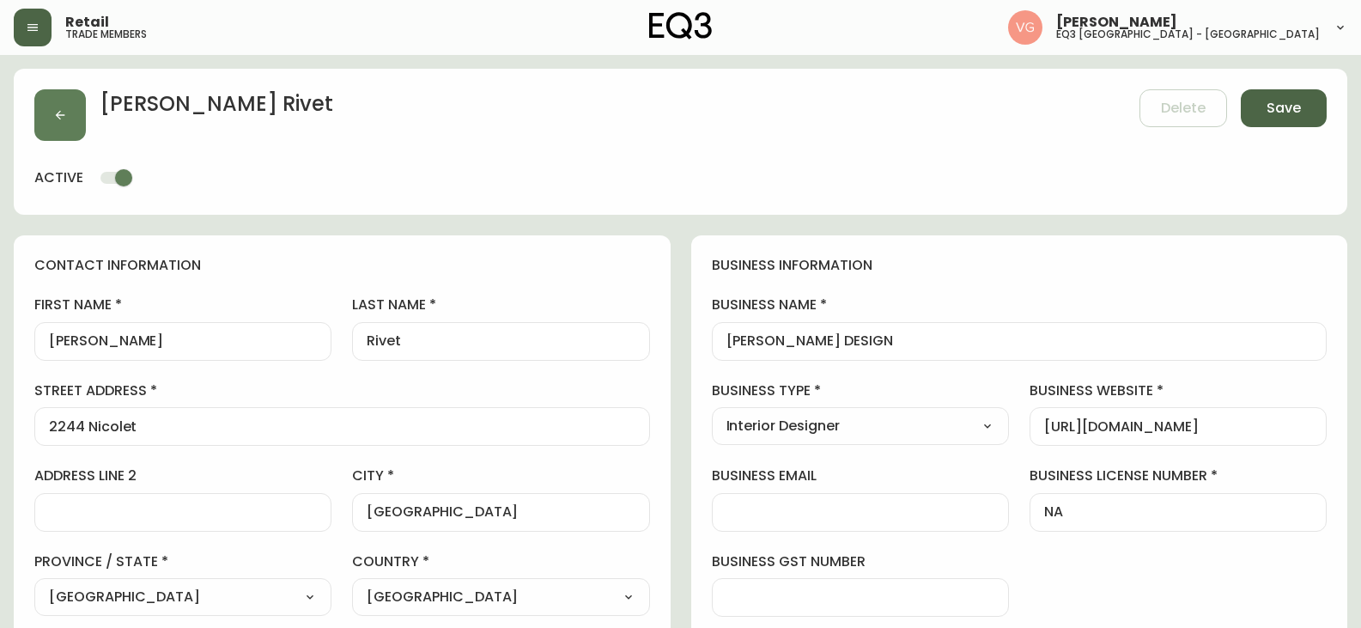
click at [1282, 99] on span "Save" at bounding box center [1284, 108] width 34 height 19
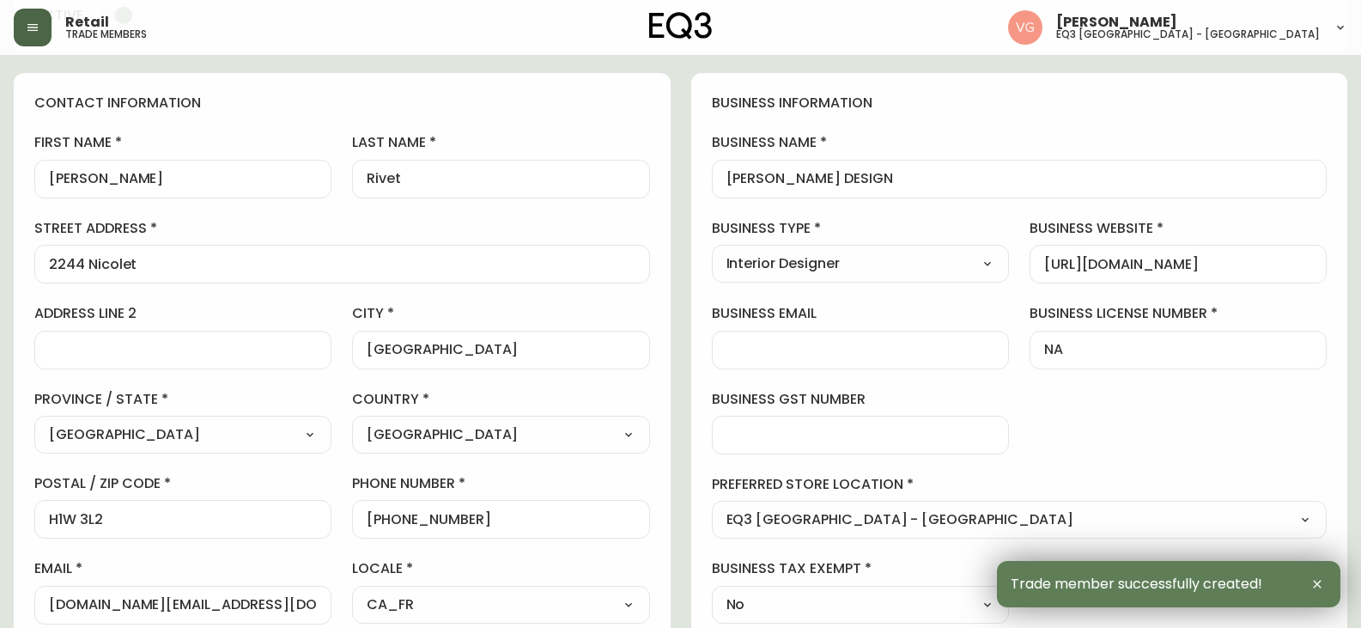
scroll to position [172, 0]
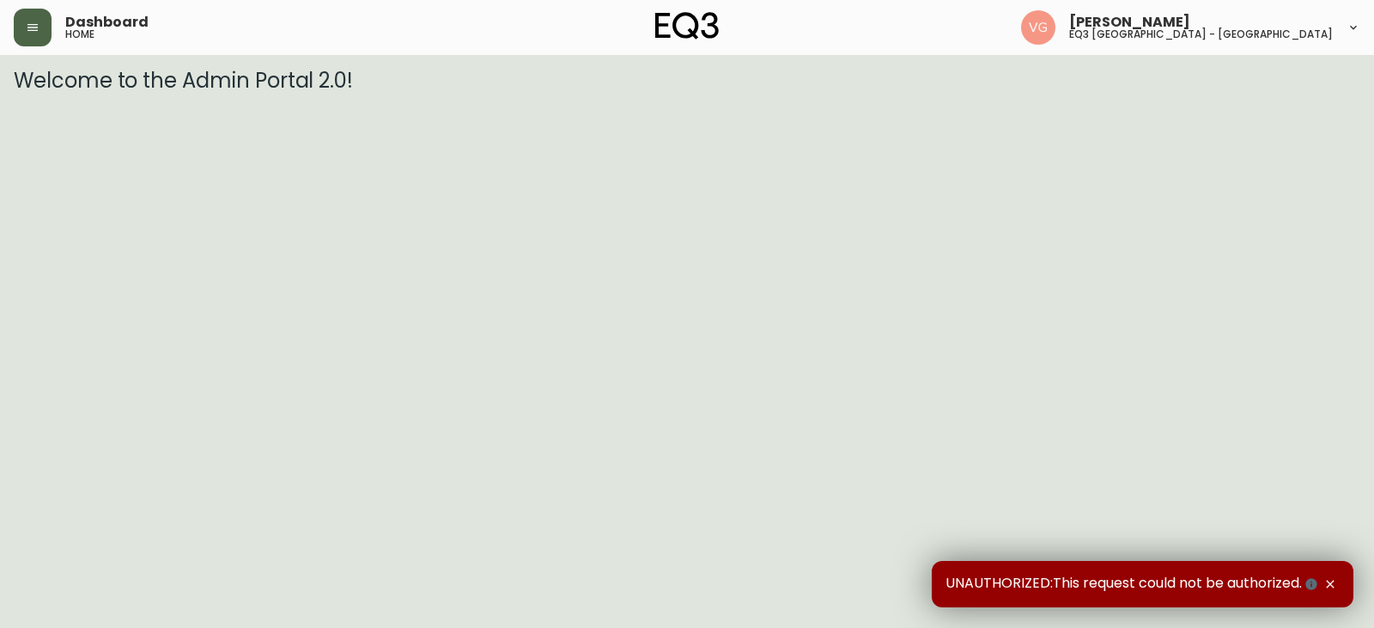
click at [41, 27] on button "button" at bounding box center [33, 28] width 38 height 38
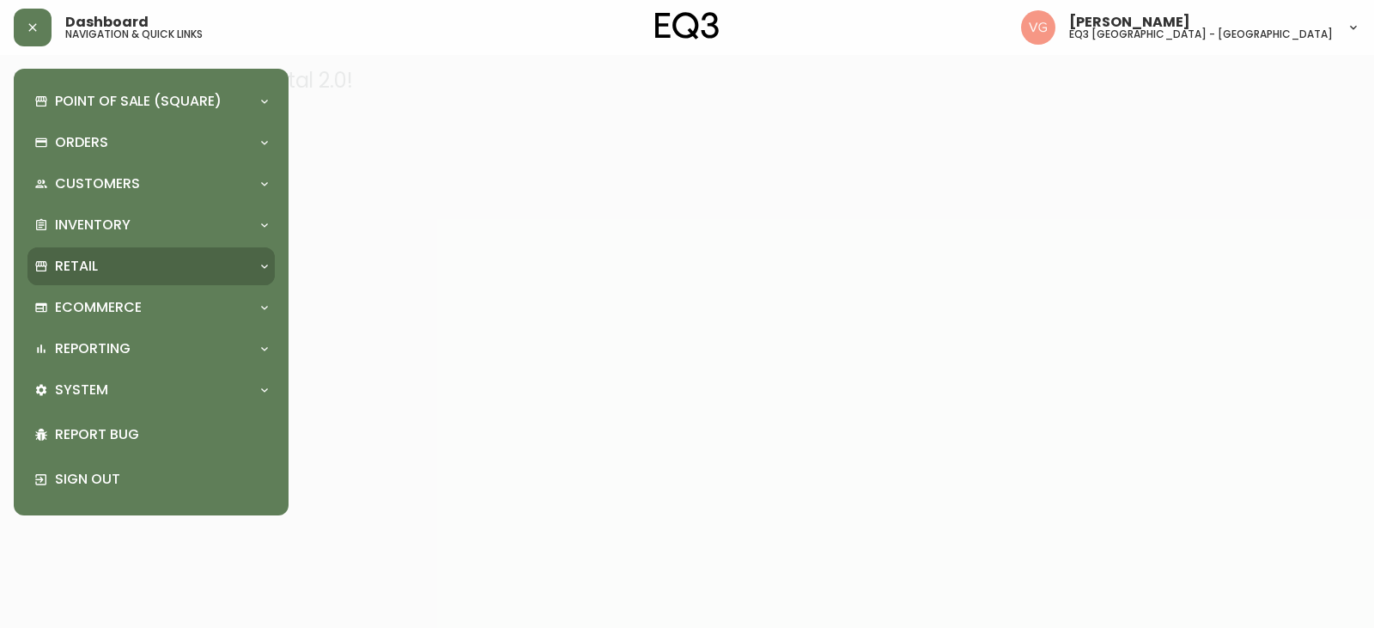
click at [75, 263] on p "Retail" at bounding box center [76, 266] width 43 height 19
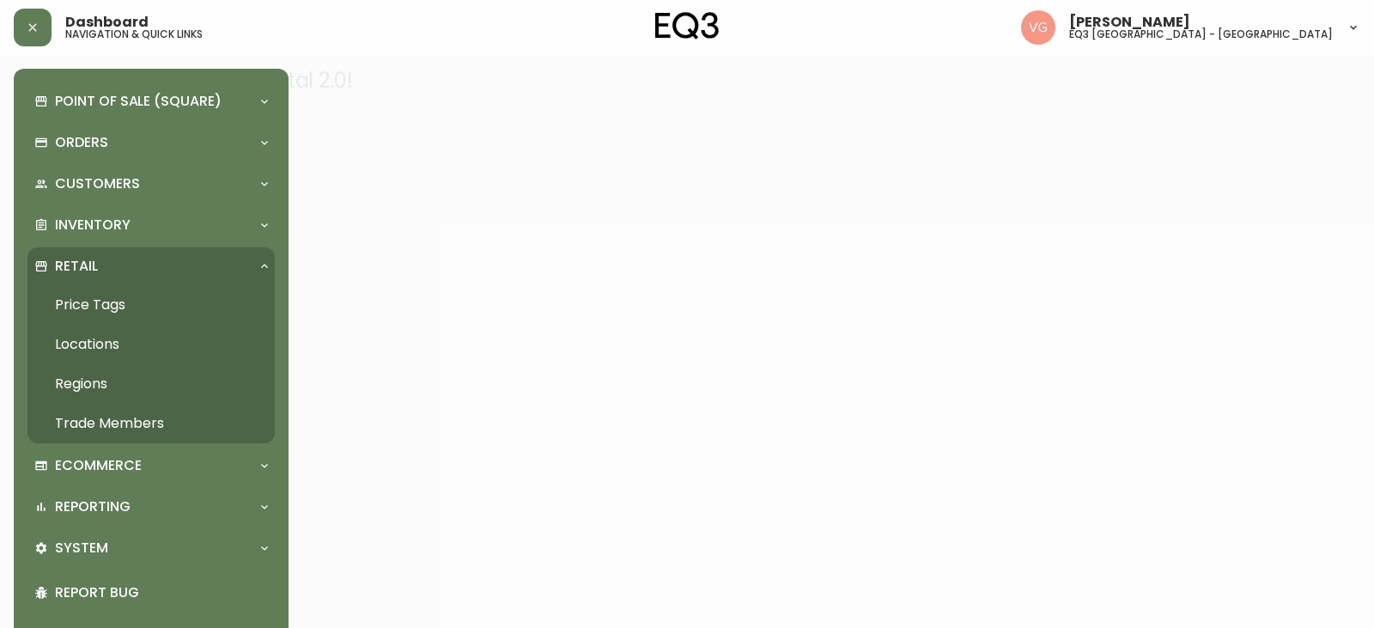
click at [104, 414] on link "Trade Members" at bounding box center [150, 424] width 247 height 40
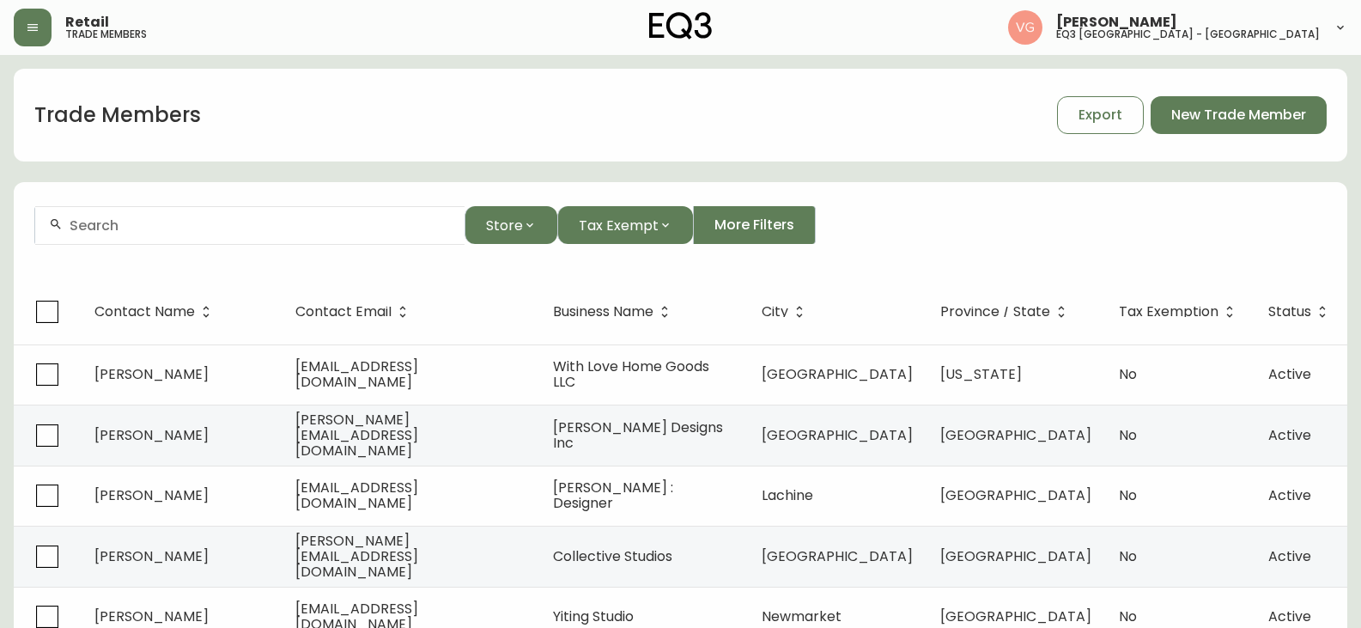
click at [176, 234] on div at bounding box center [249, 225] width 429 height 39
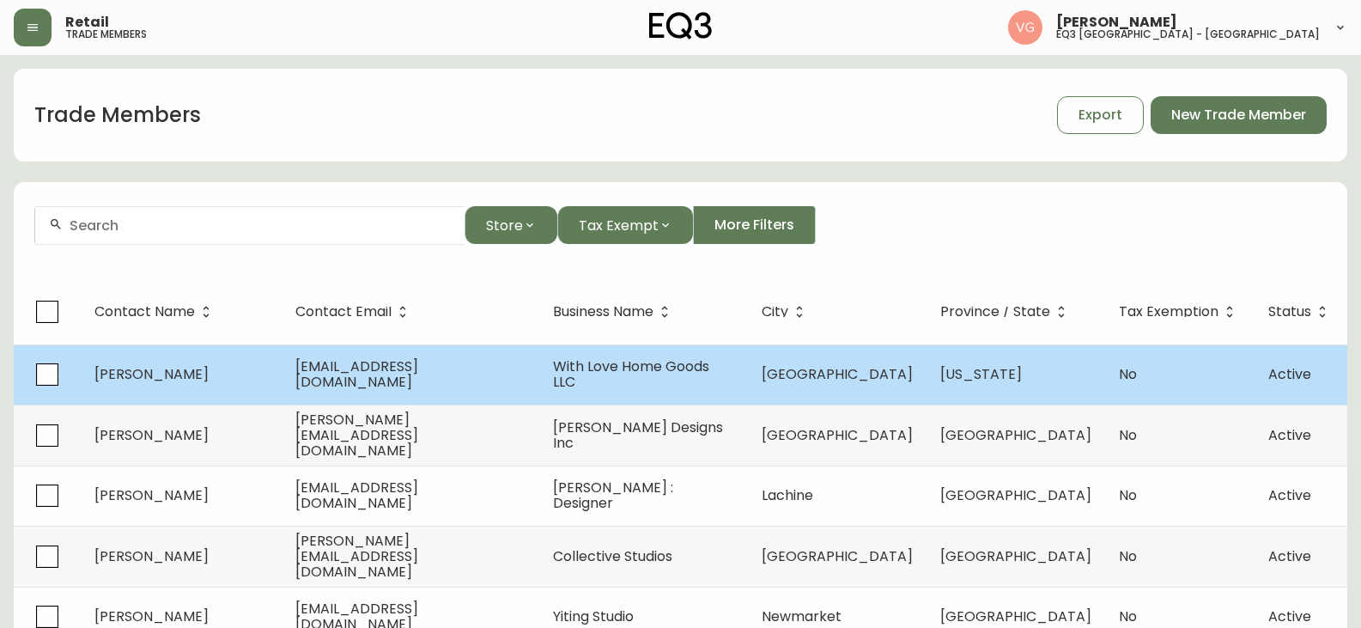
click at [229, 365] on td "[PERSON_NAME]" at bounding box center [181, 374] width 201 height 60
select select "NY"
select select "US"
select select "US_EN"
select select "Social Media"
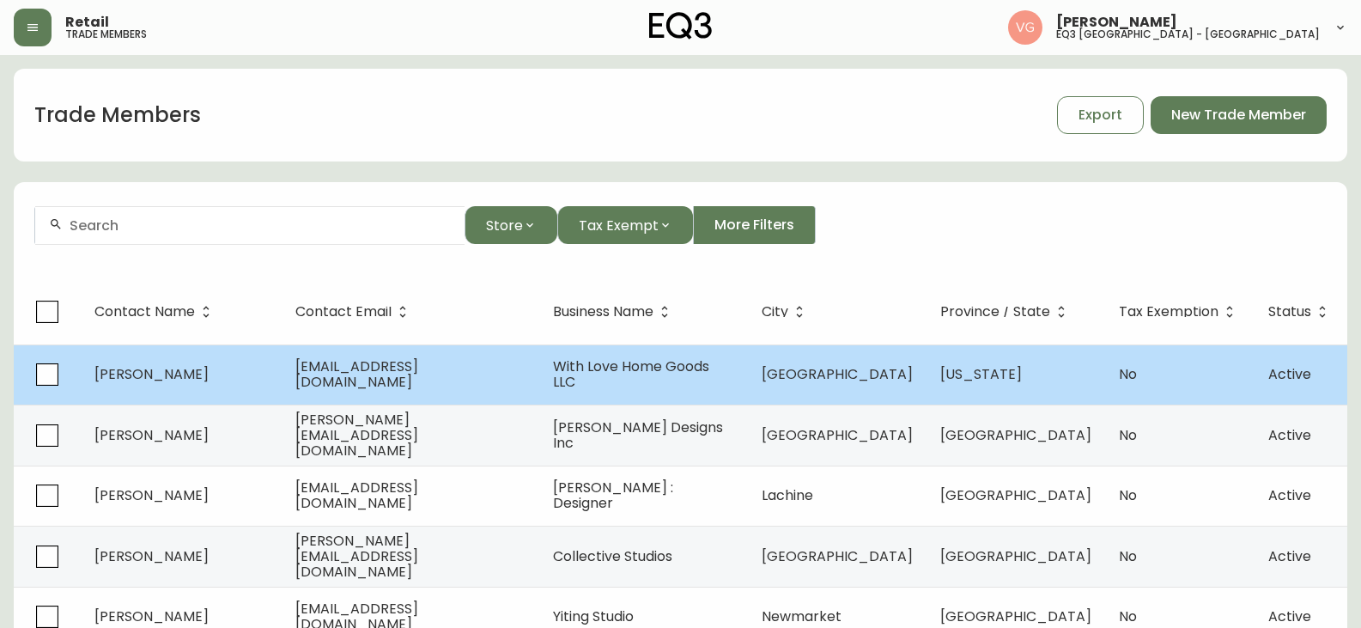
select select "Interior Designer"
select select "false"
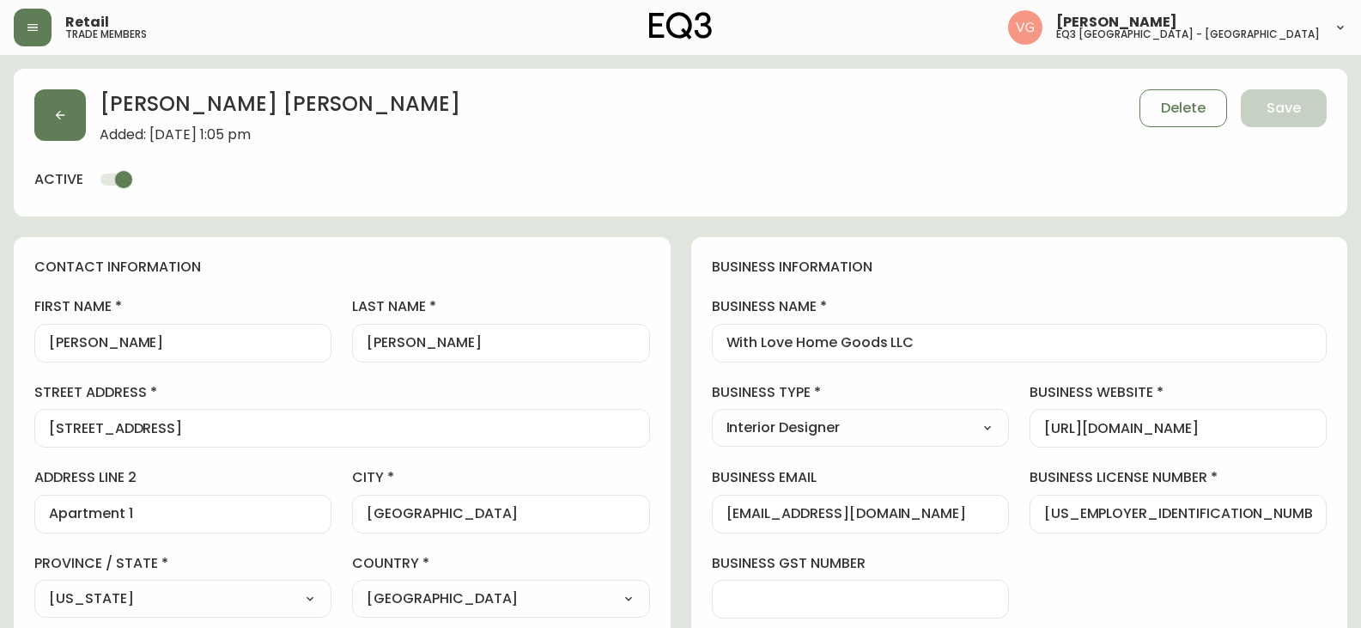
type input "EQ3 US Trade - [GEOGRAPHIC_DATA]"
select select "cm48zha2033ze0170ss7kujjb"
click at [26, 25] on button "button" at bounding box center [33, 28] width 38 height 38
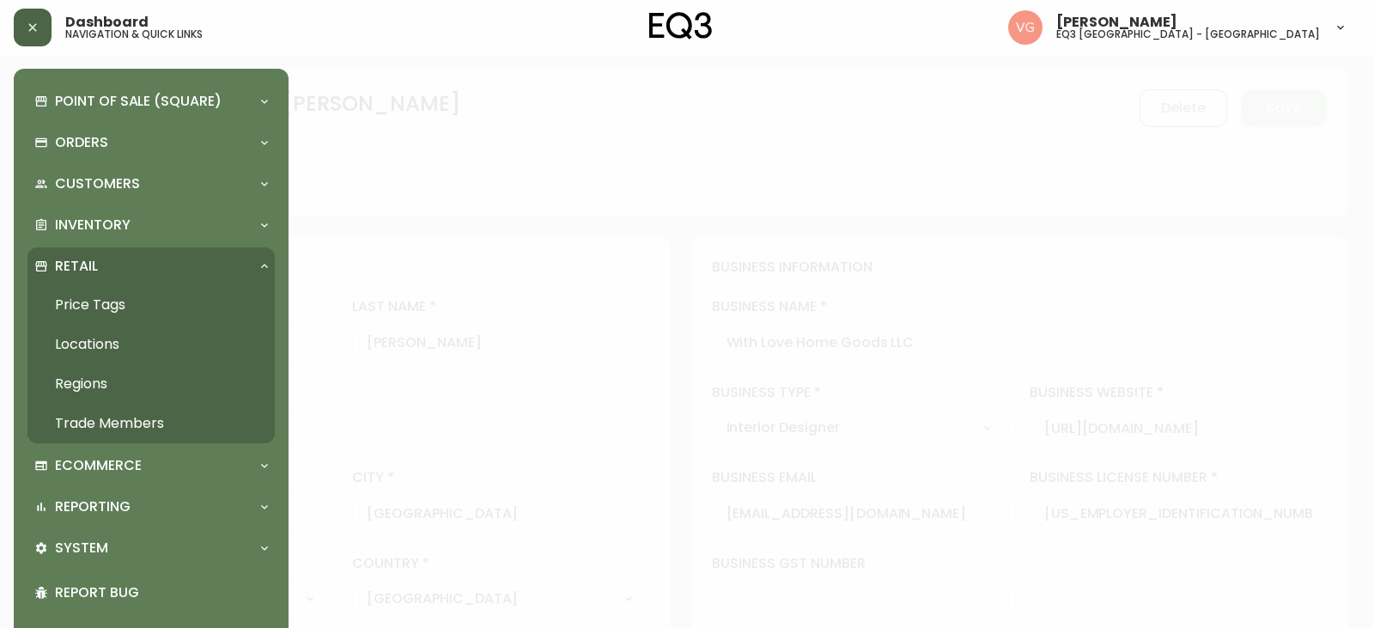
click at [85, 420] on link "Trade Members" at bounding box center [150, 424] width 247 height 40
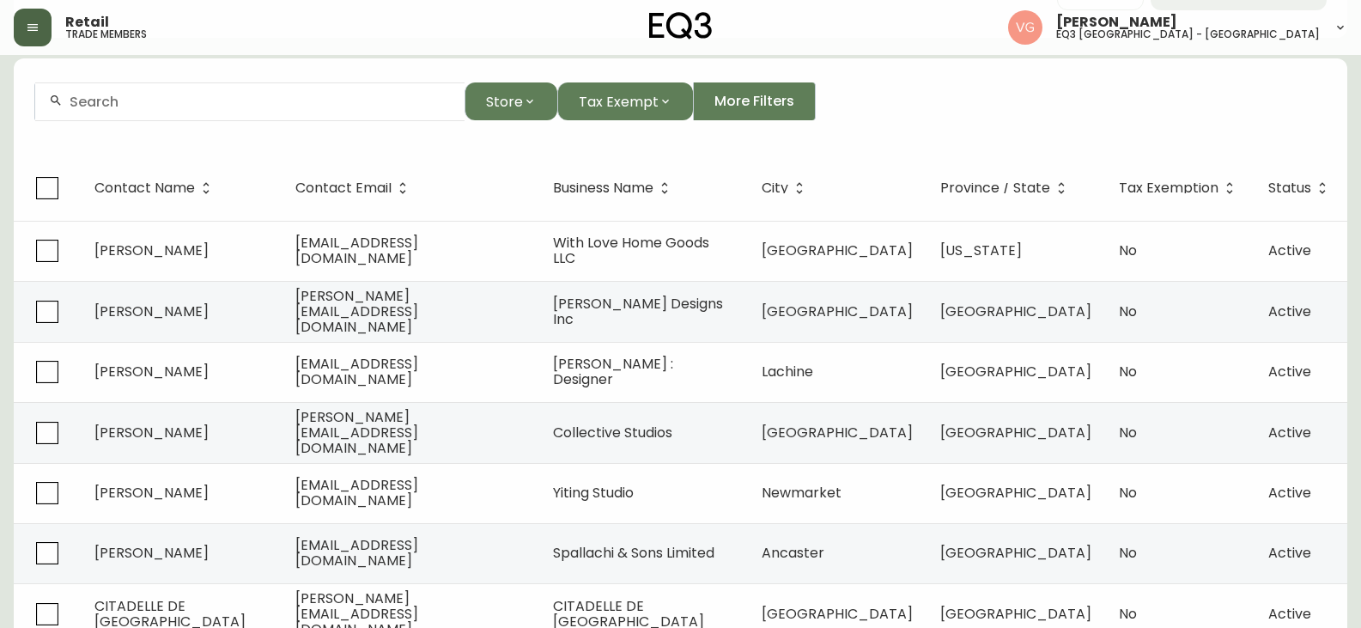
scroll to position [344, 0]
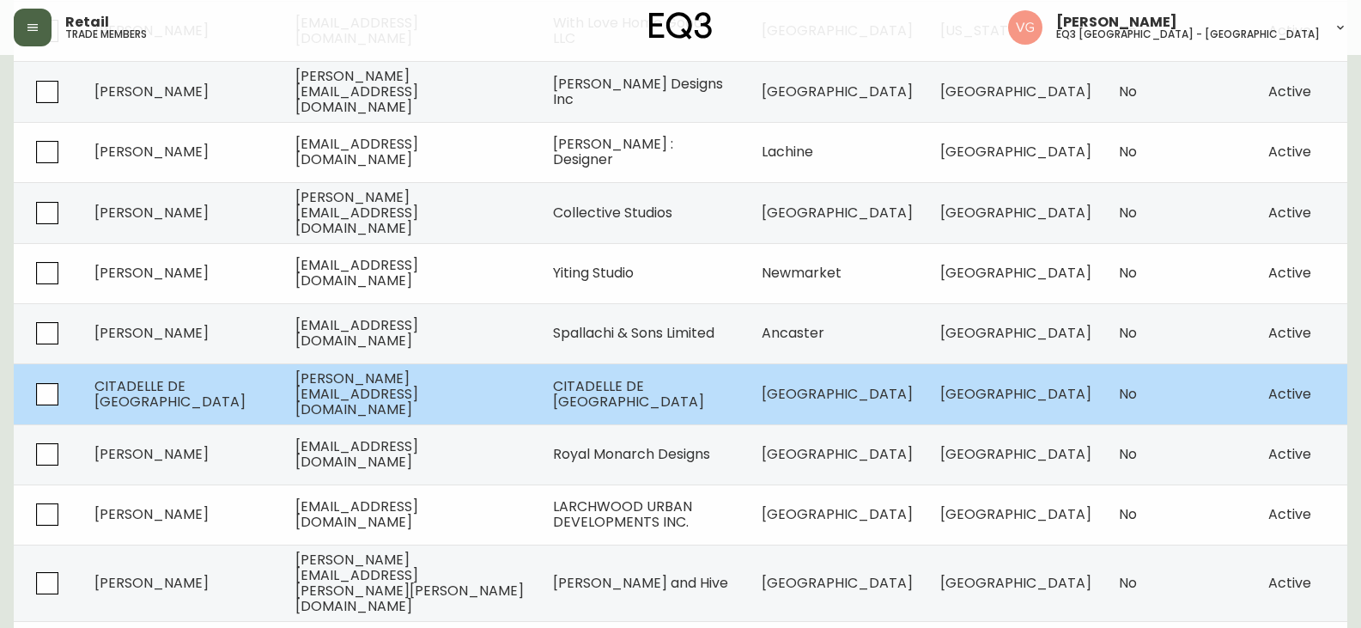
click at [389, 382] on span "[PERSON_NAME][EMAIL_ADDRESS][DOMAIN_NAME]" at bounding box center [356, 393] width 123 height 51
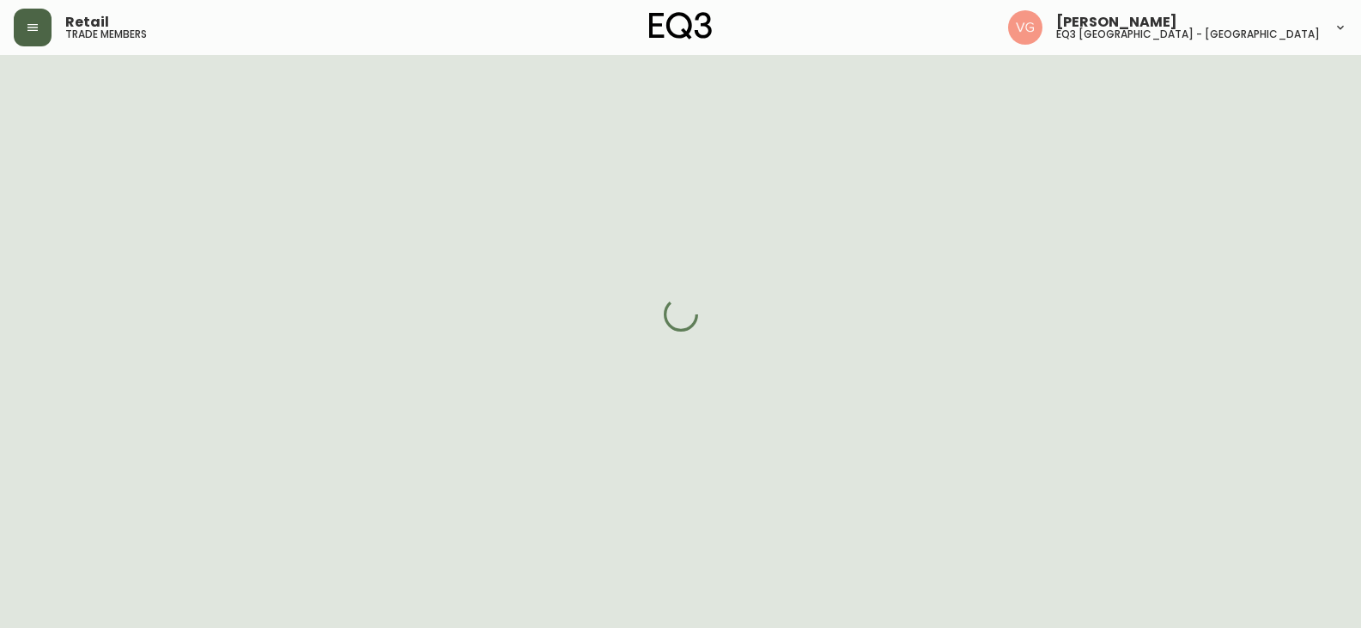
select select "QC"
select select "CA"
select select "CA_FR"
select select "Outreach from a Trade Rep"
select select "Other"
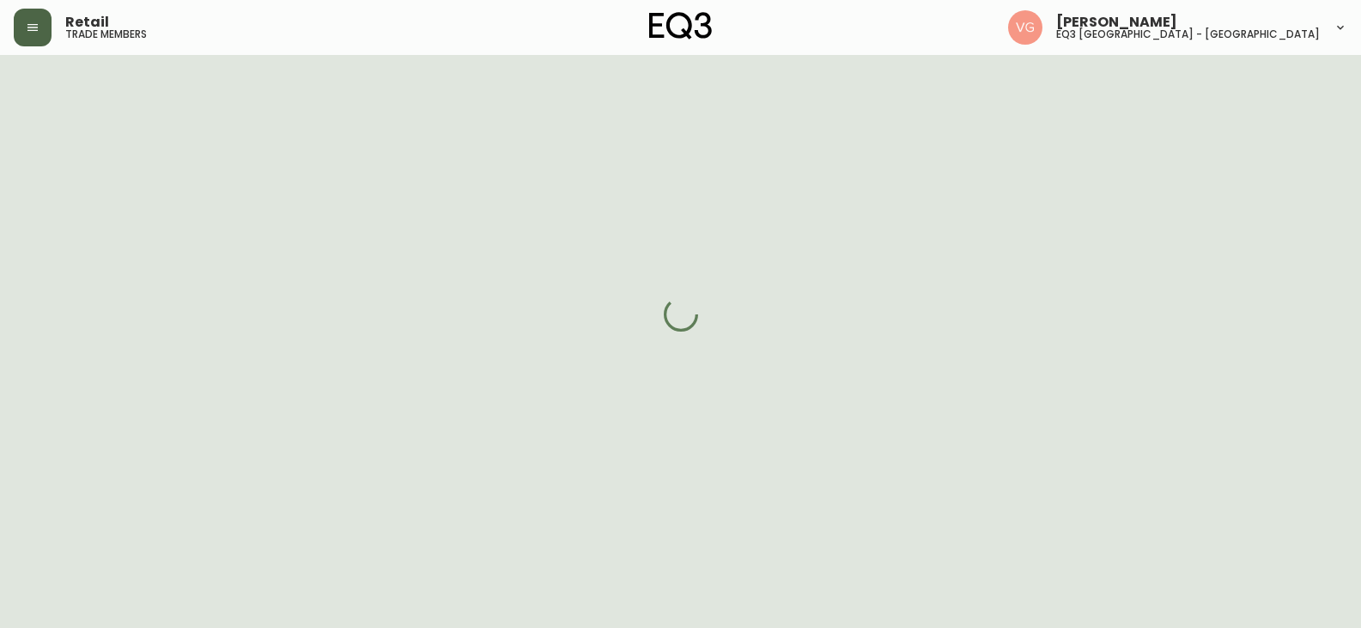
select select "cjwc5ks7z000g3h5rrpv4afax"
select select "false"
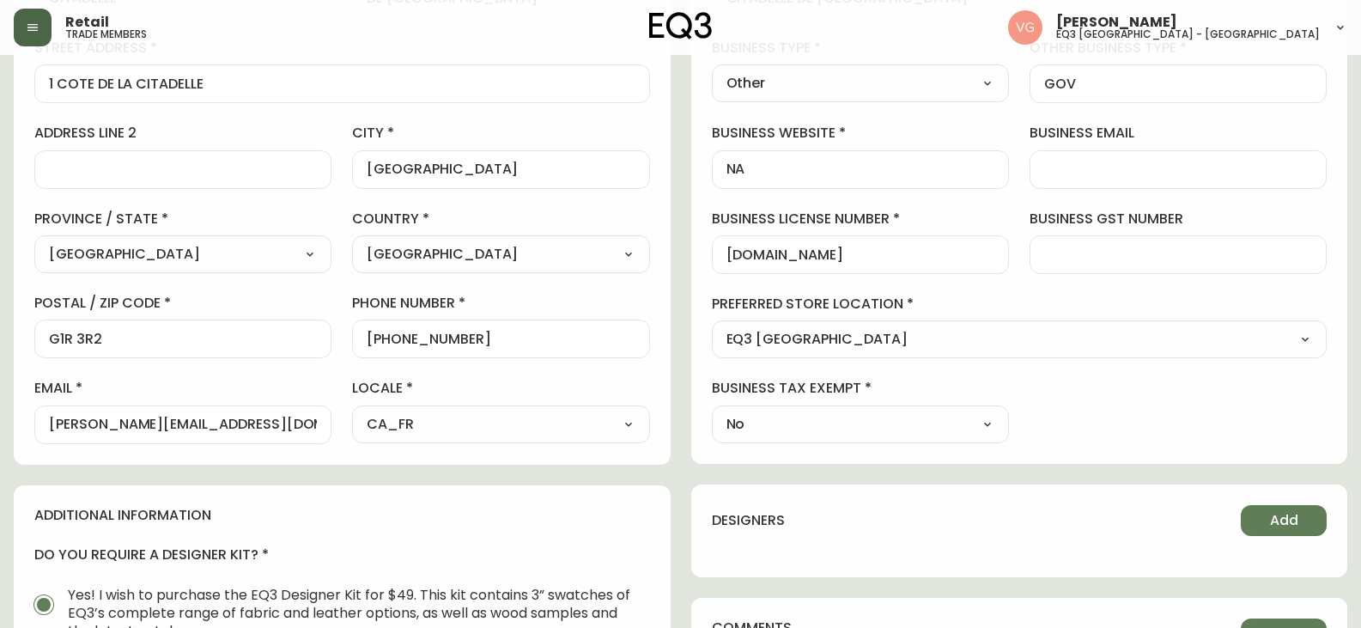
scroll to position [344, 0]
click at [429, 338] on input "[PHONE_NUMBER]" at bounding box center [501, 340] width 268 height 16
